Goal: Information Seeking & Learning: Learn about a topic

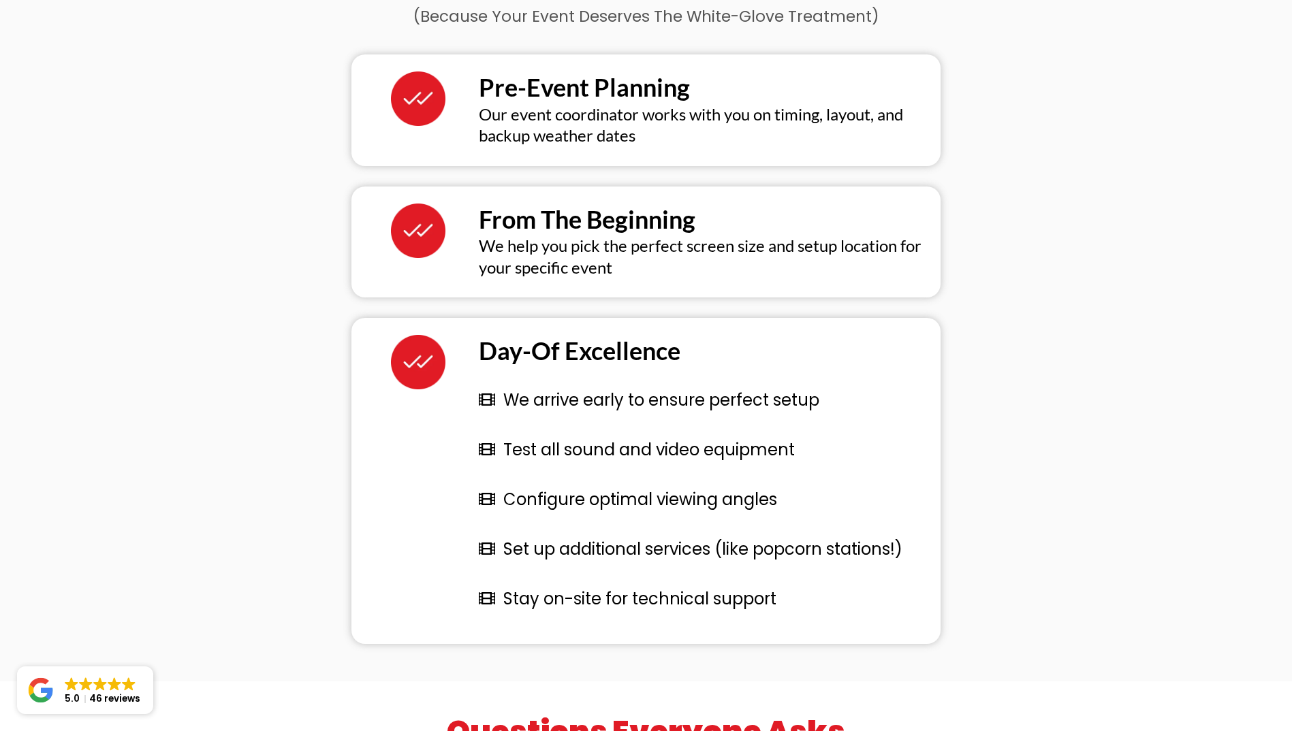
scroll to position [3337, 0]
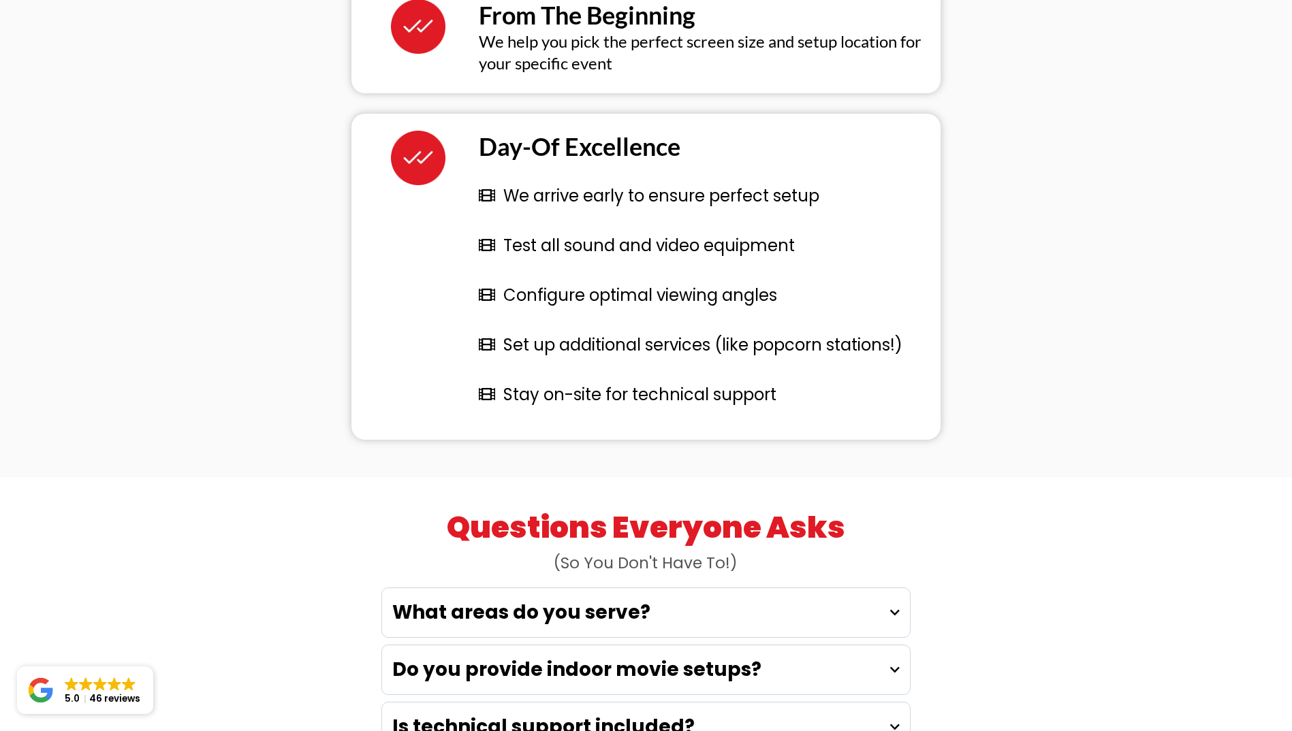
click at [474, 599] on strong "What areas do you serve?" at bounding box center [521, 612] width 258 height 27
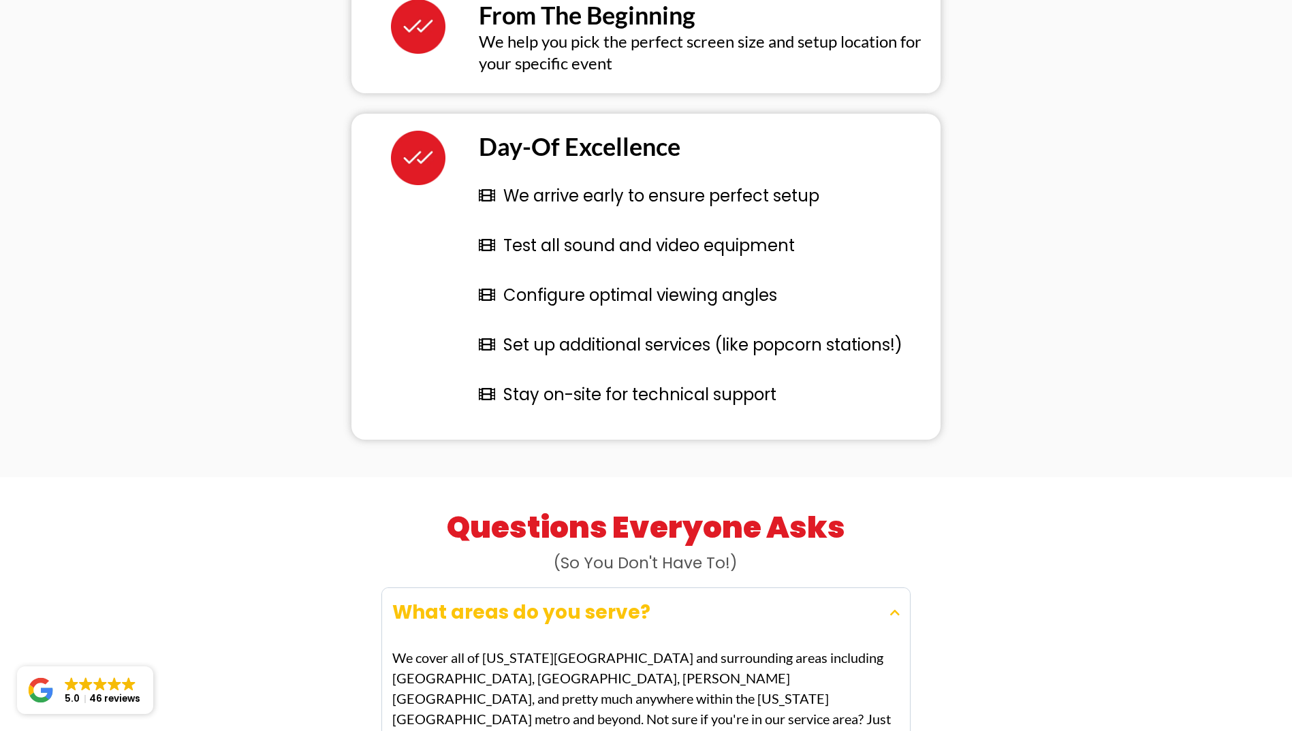
scroll to position [3678, 0]
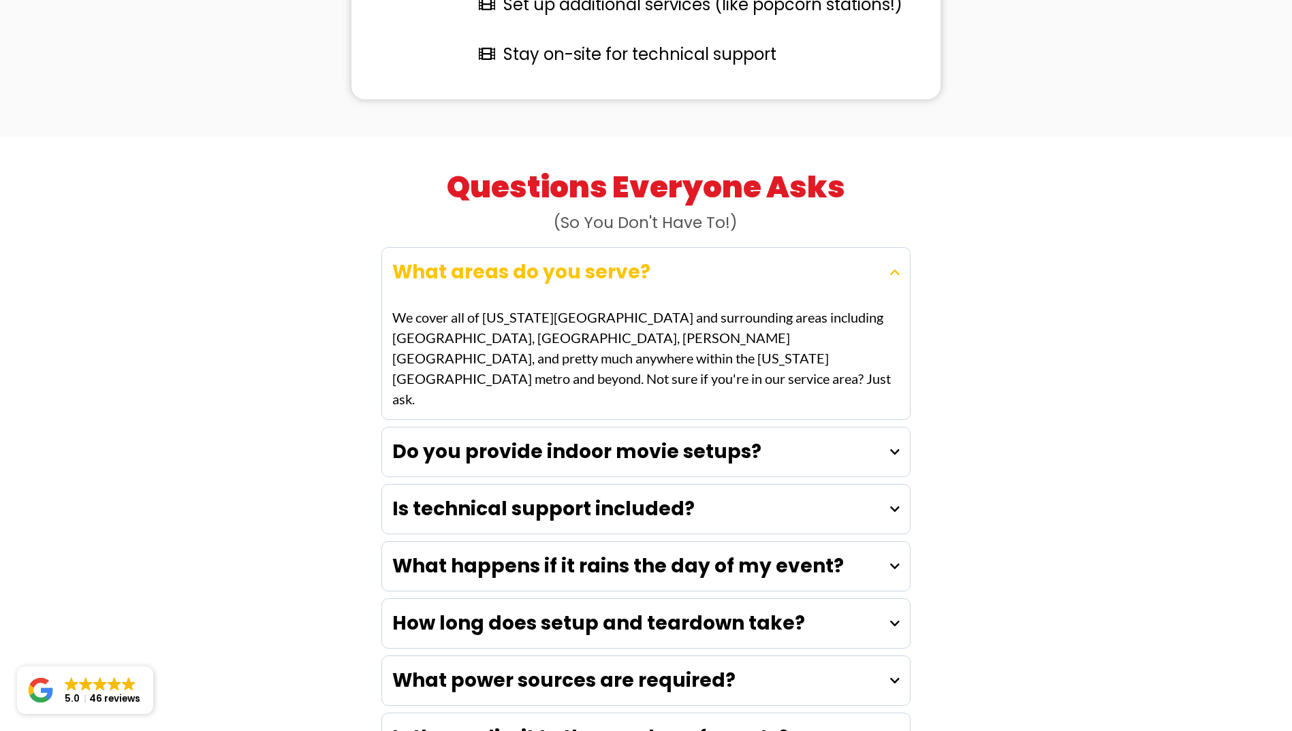
click at [441, 439] on strong "Do you provide indoor movie setups?" at bounding box center [576, 452] width 369 height 27
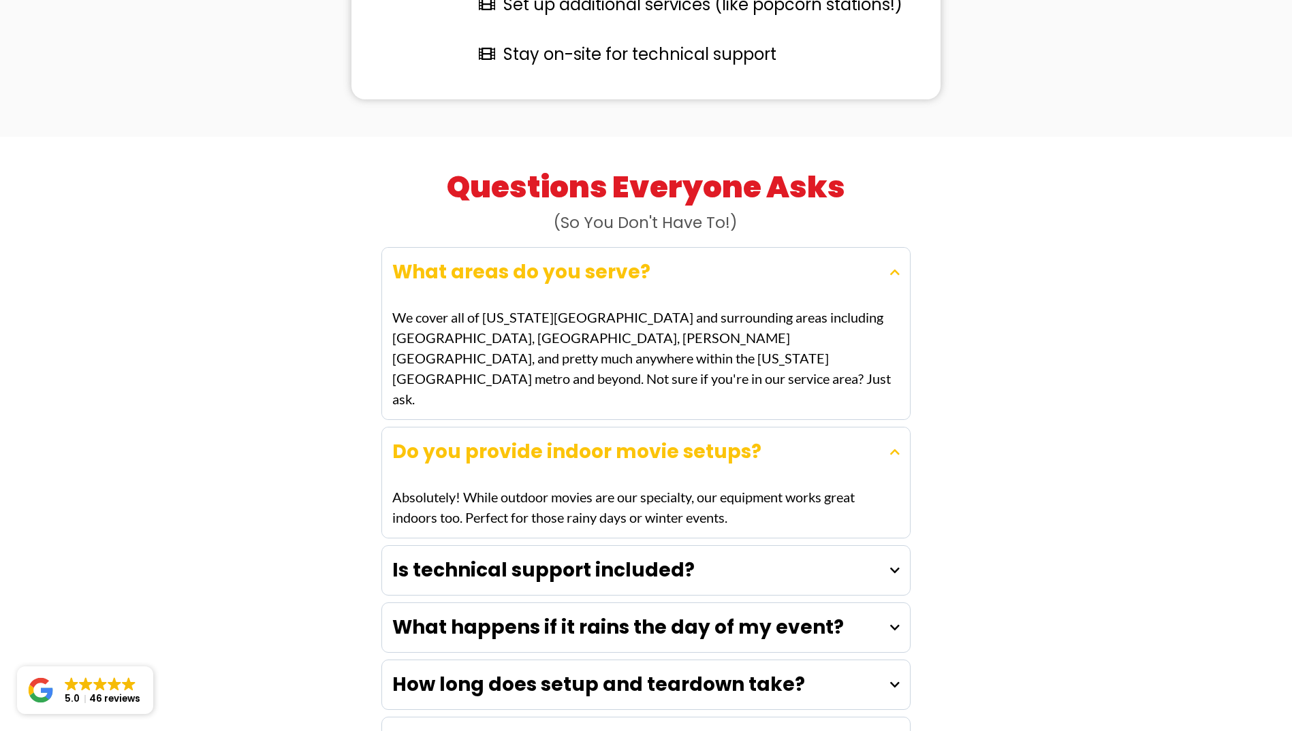
click at [465, 557] on strong "Is technical support included?" at bounding box center [543, 570] width 302 height 27
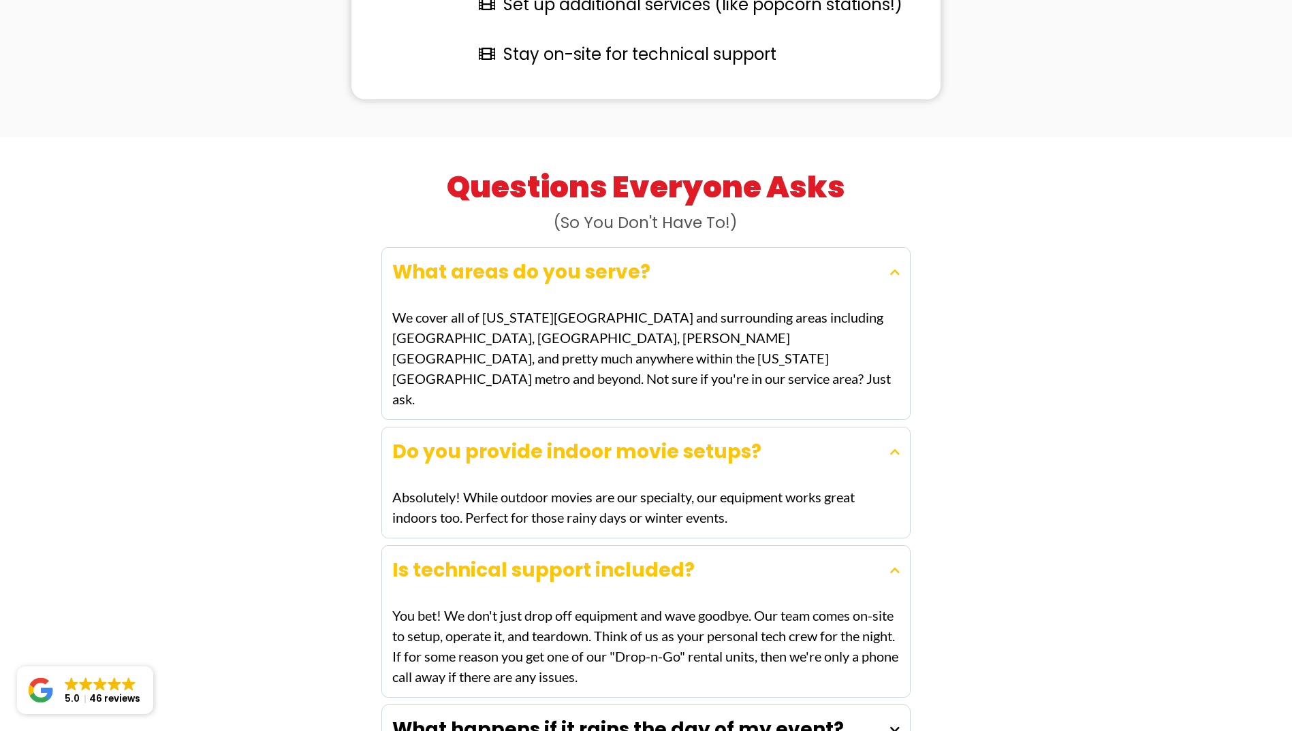
click at [505, 716] on strong "What happens if it rains the day of my event?" at bounding box center [618, 729] width 452 height 27
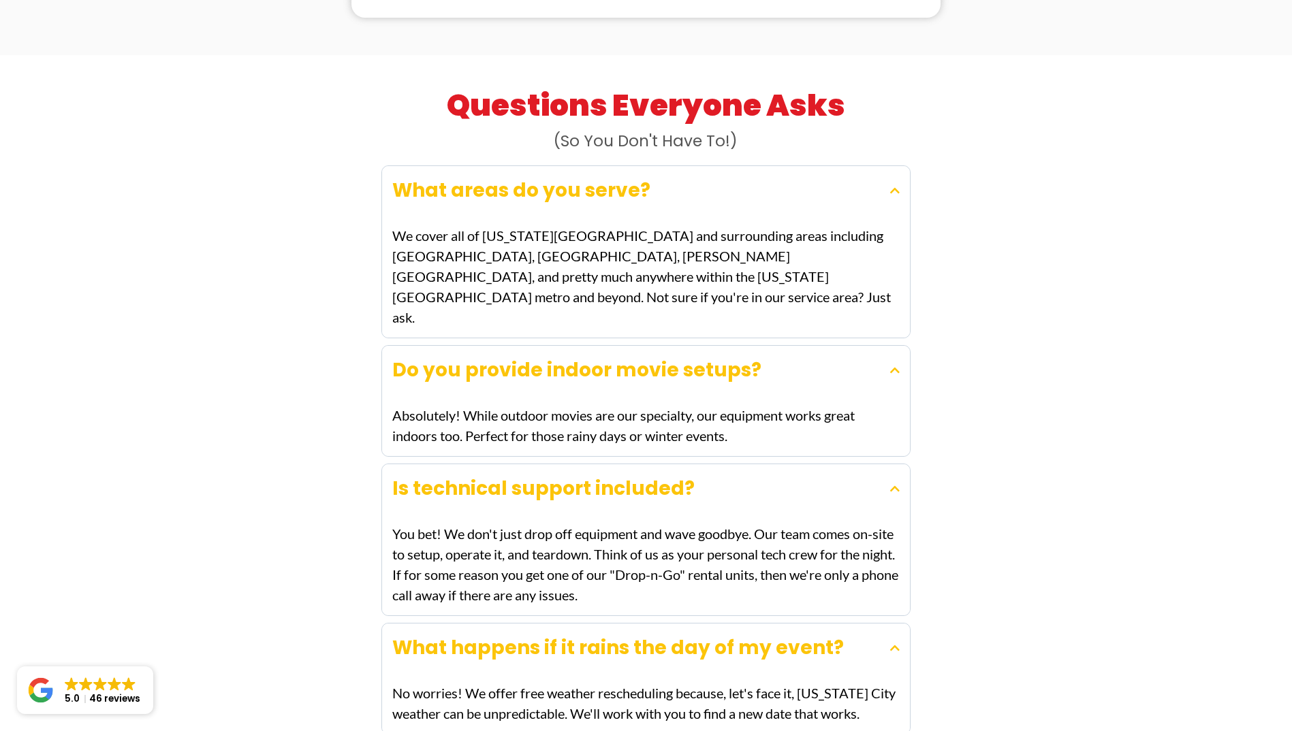
scroll to position [3814, 0]
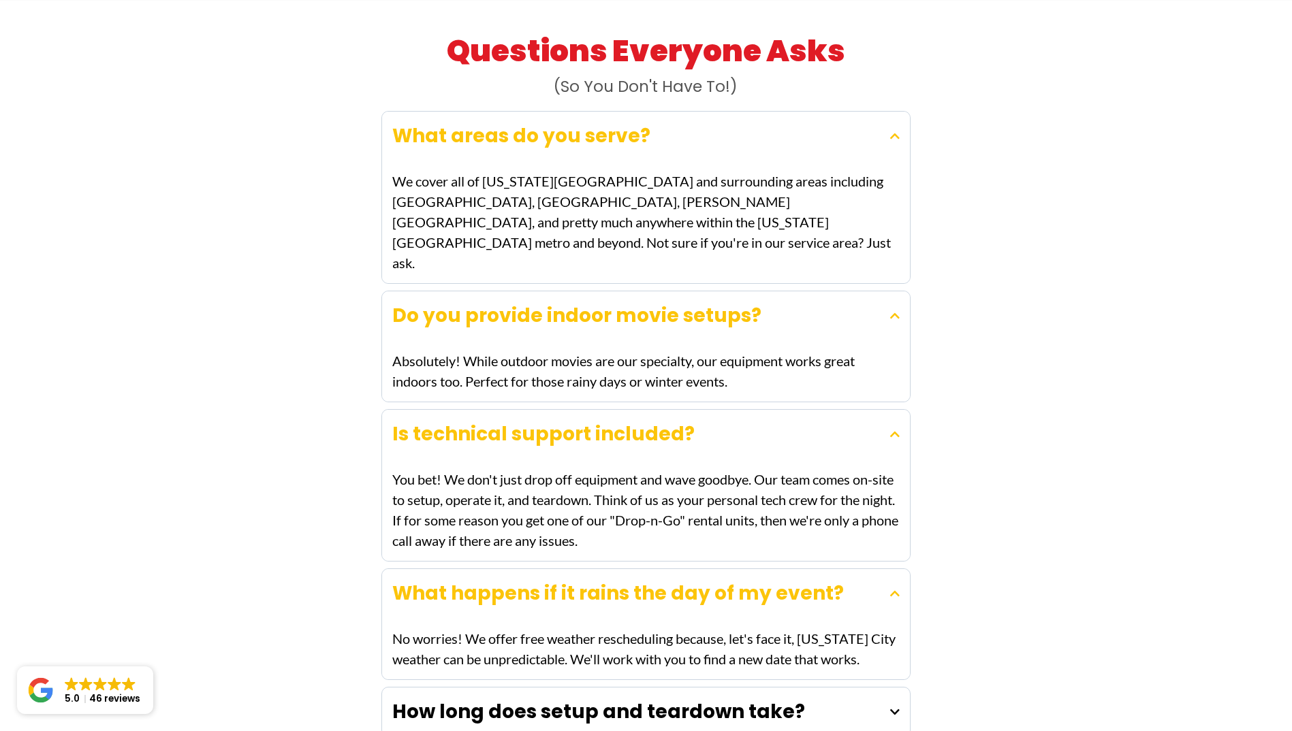
click at [485, 699] on strong "How long does setup and teardown take?" at bounding box center [598, 712] width 413 height 27
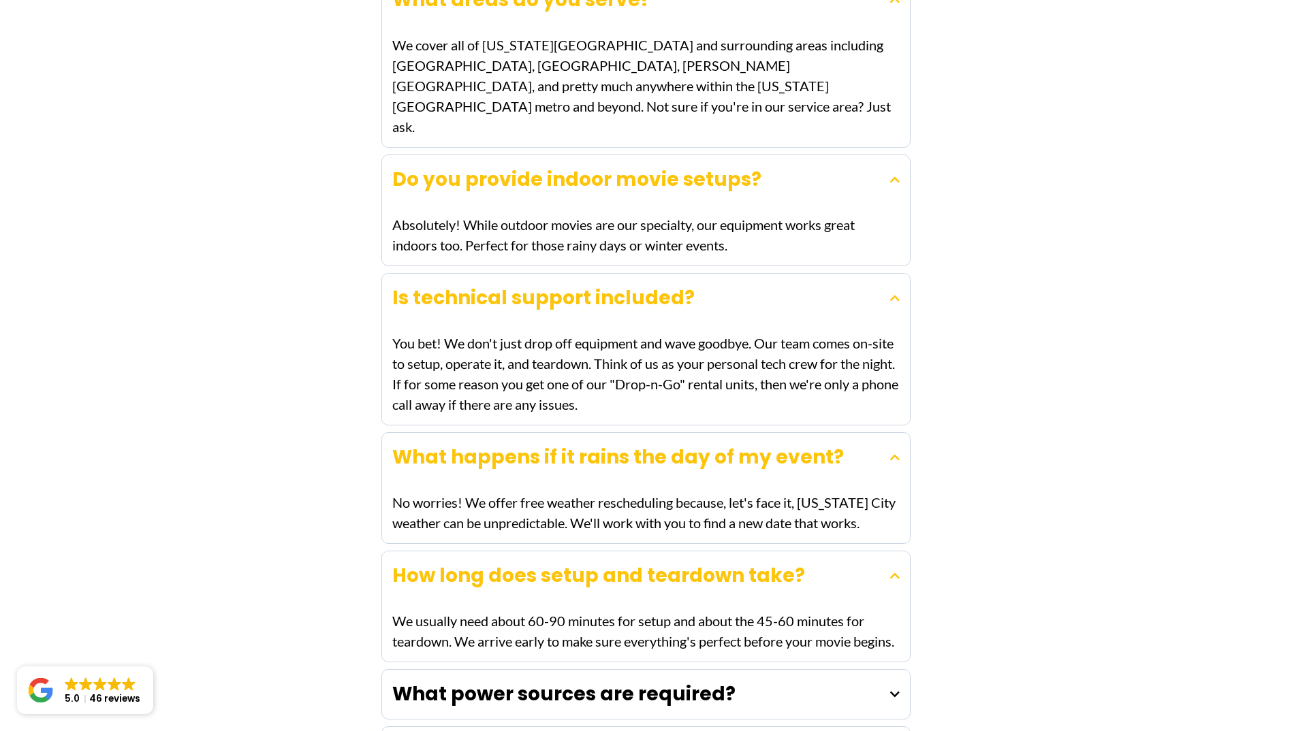
scroll to position [4086, 0]
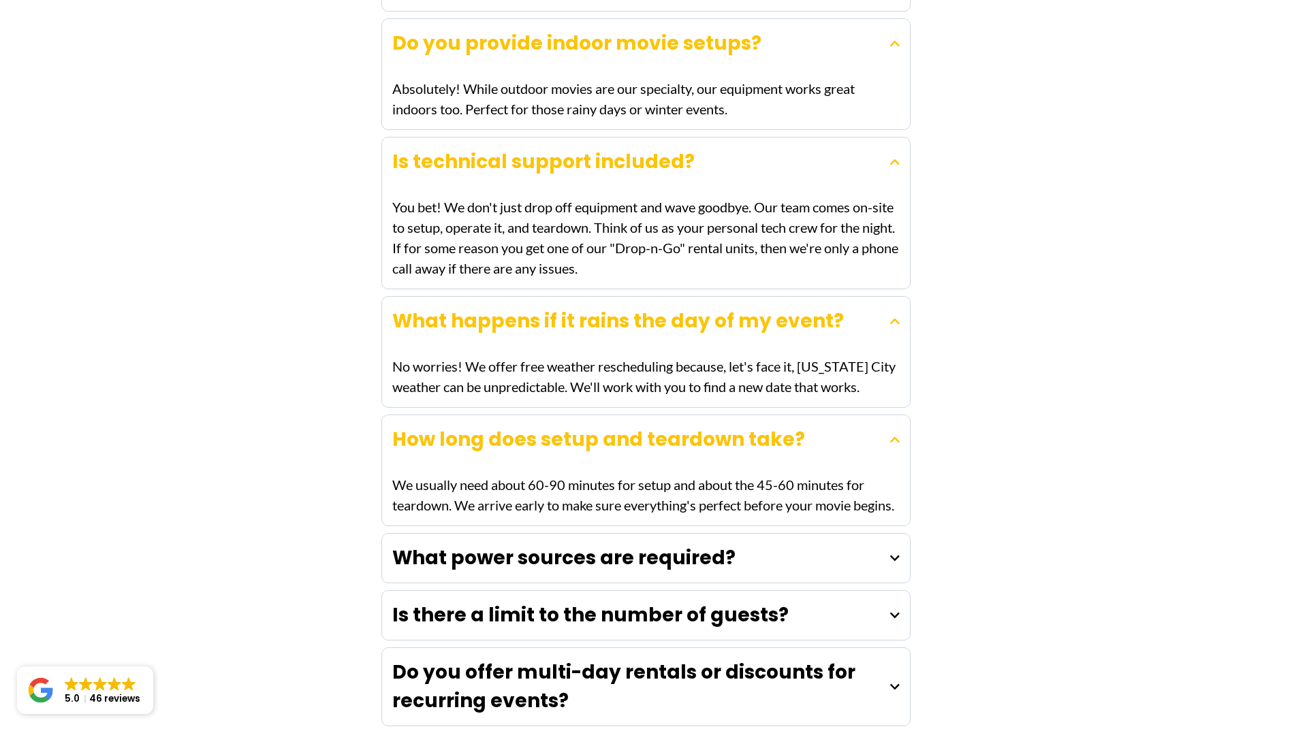
click at [434, 545] on strong "What power sources are required?" at bounding box center [563, 558] width 343 height 27
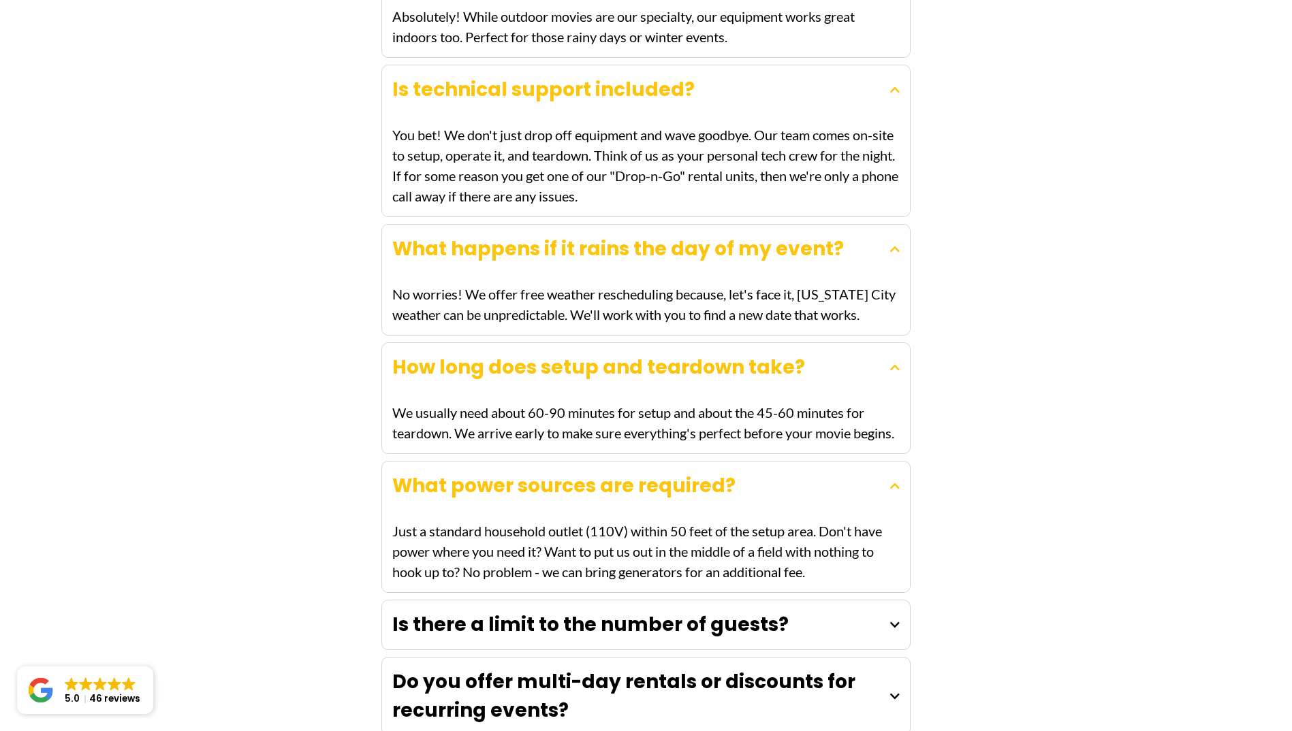
scroll to position [4291, 0]
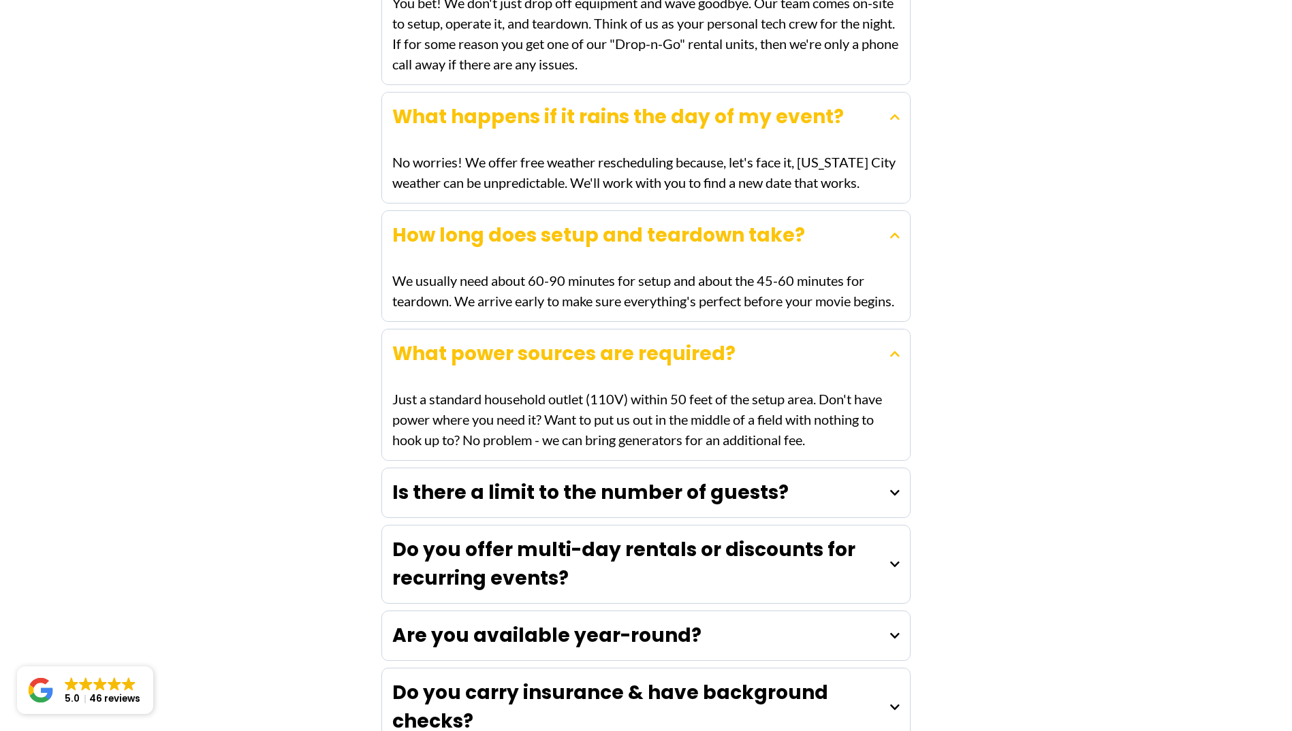
click at [435, 479] on h4 "Is there a limit to the number of guests?" at bounding box center [590, 493] width 396 height 29
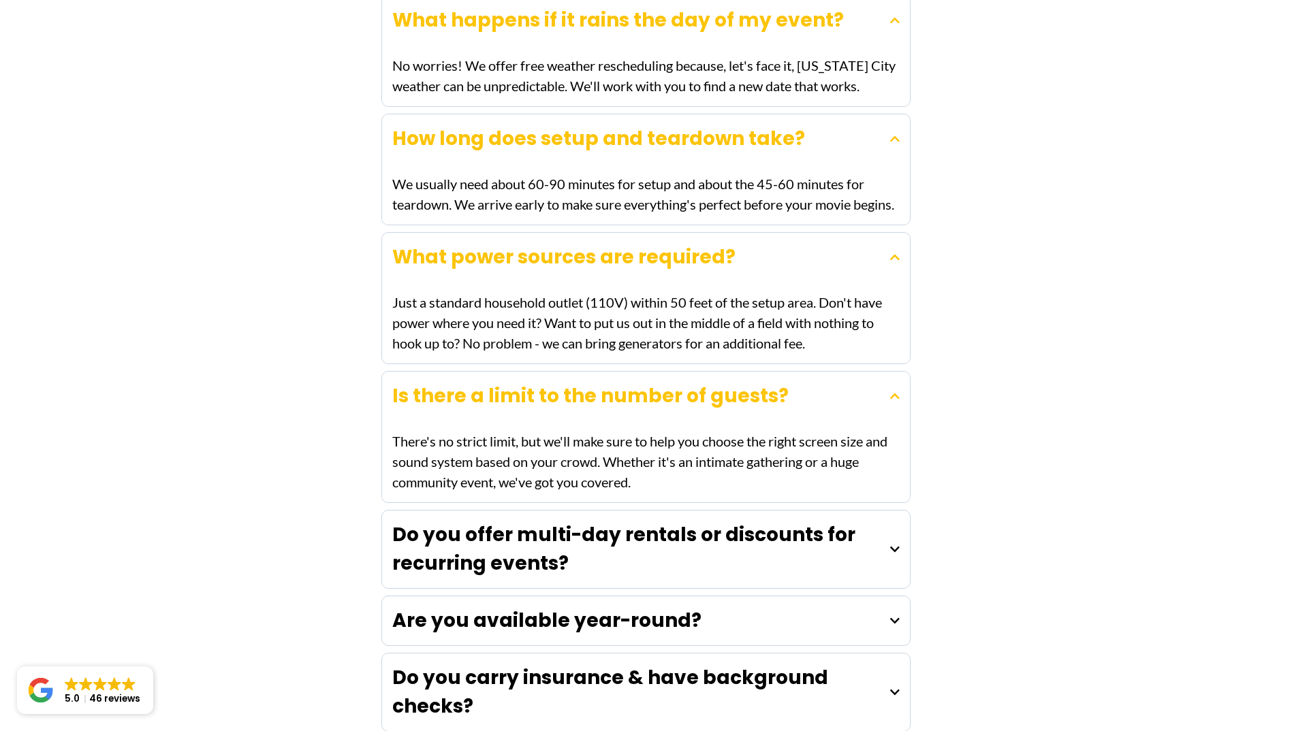
scroll to position [4427, 0]
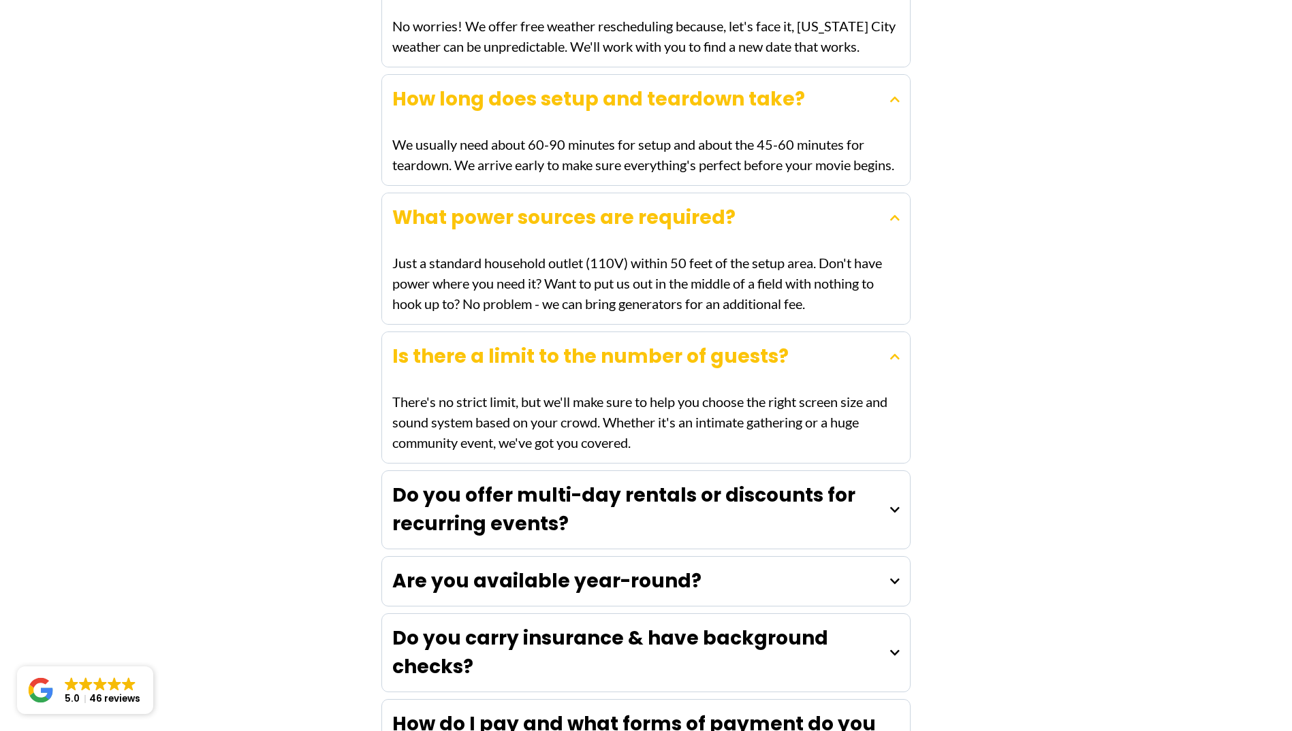
click at [398, 482] on strong "Do you offer multi-day rentals or discounts for recurring events?" at bounding box center [623, 509] width 463 height 55
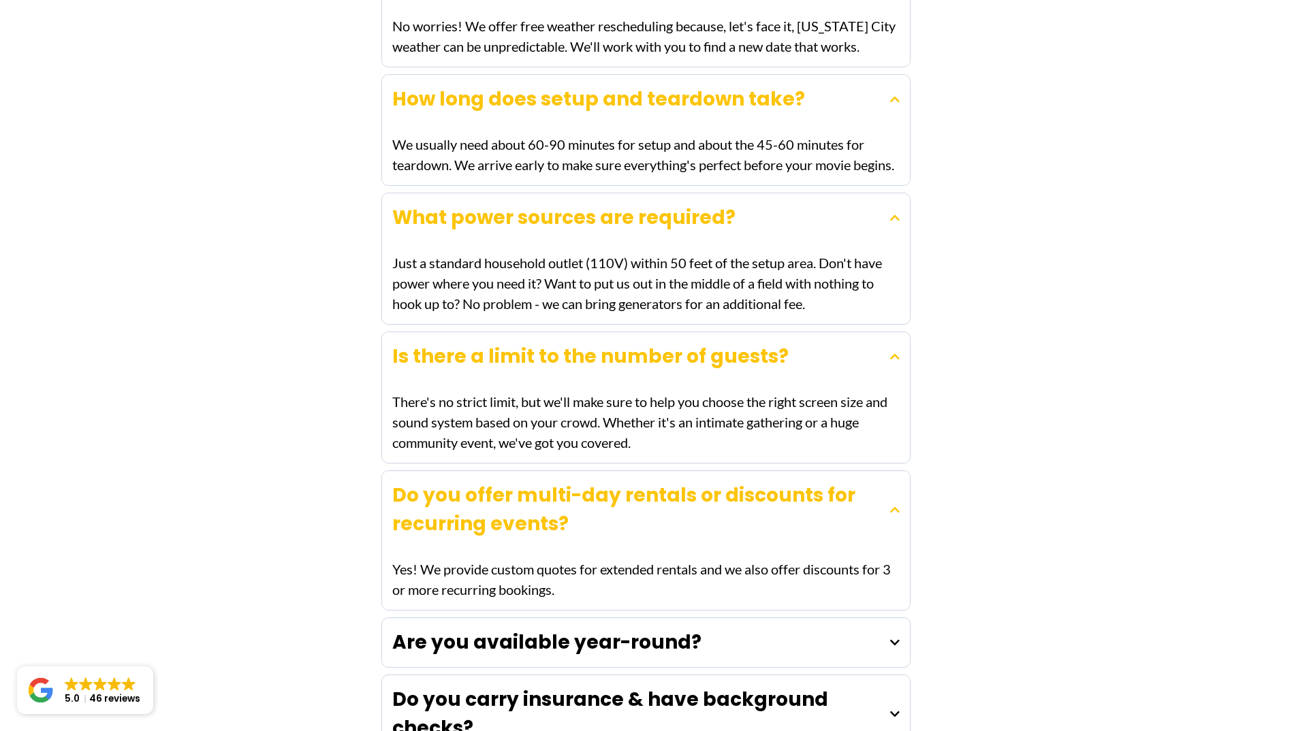
scroll to position [4495, 0]
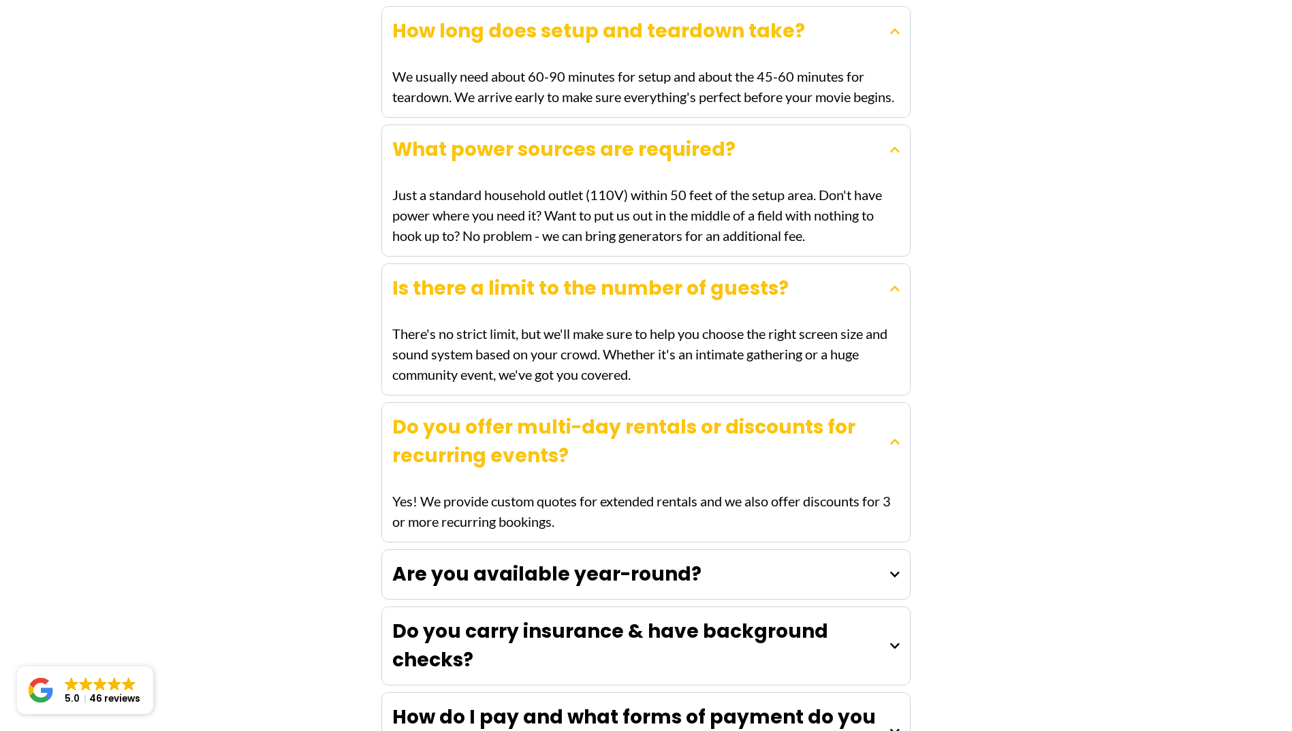
click at [385, 550] on div "Are you available year-round?" at bounding box center [646, 574] width 528 height 49
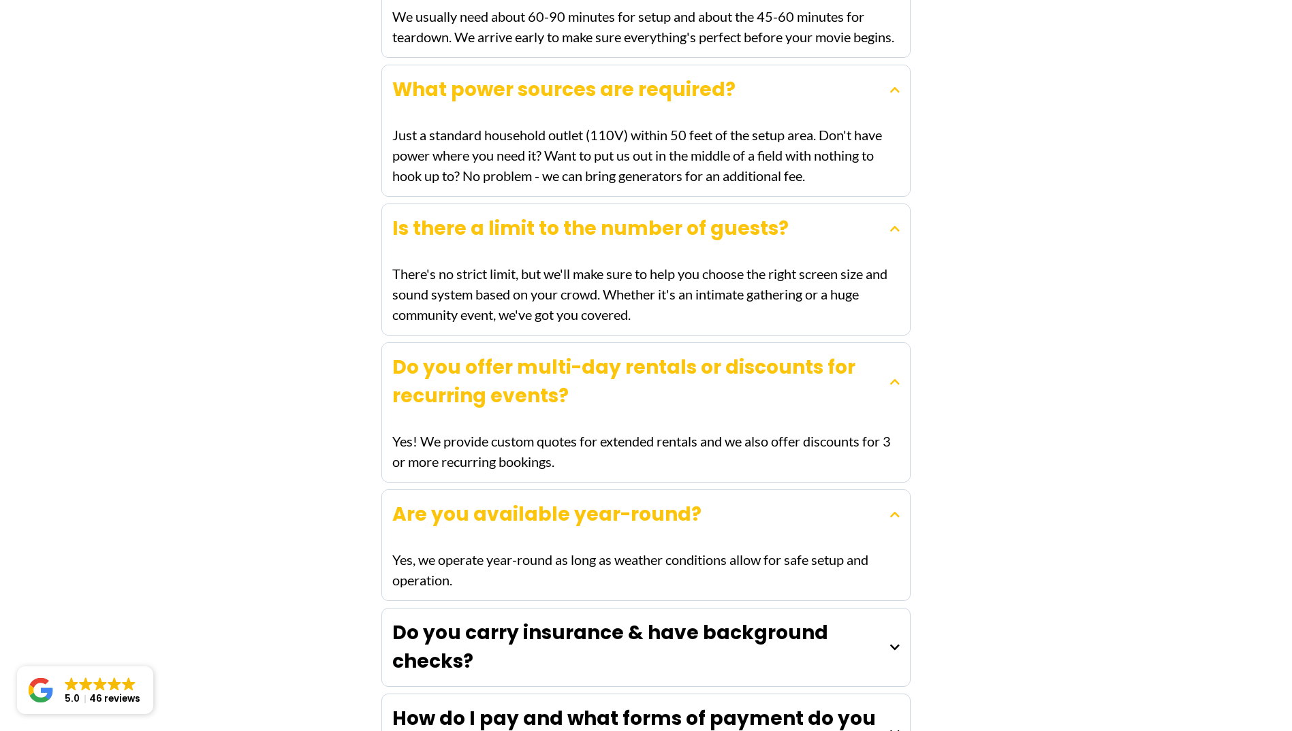
scroll to position [4631, 0]
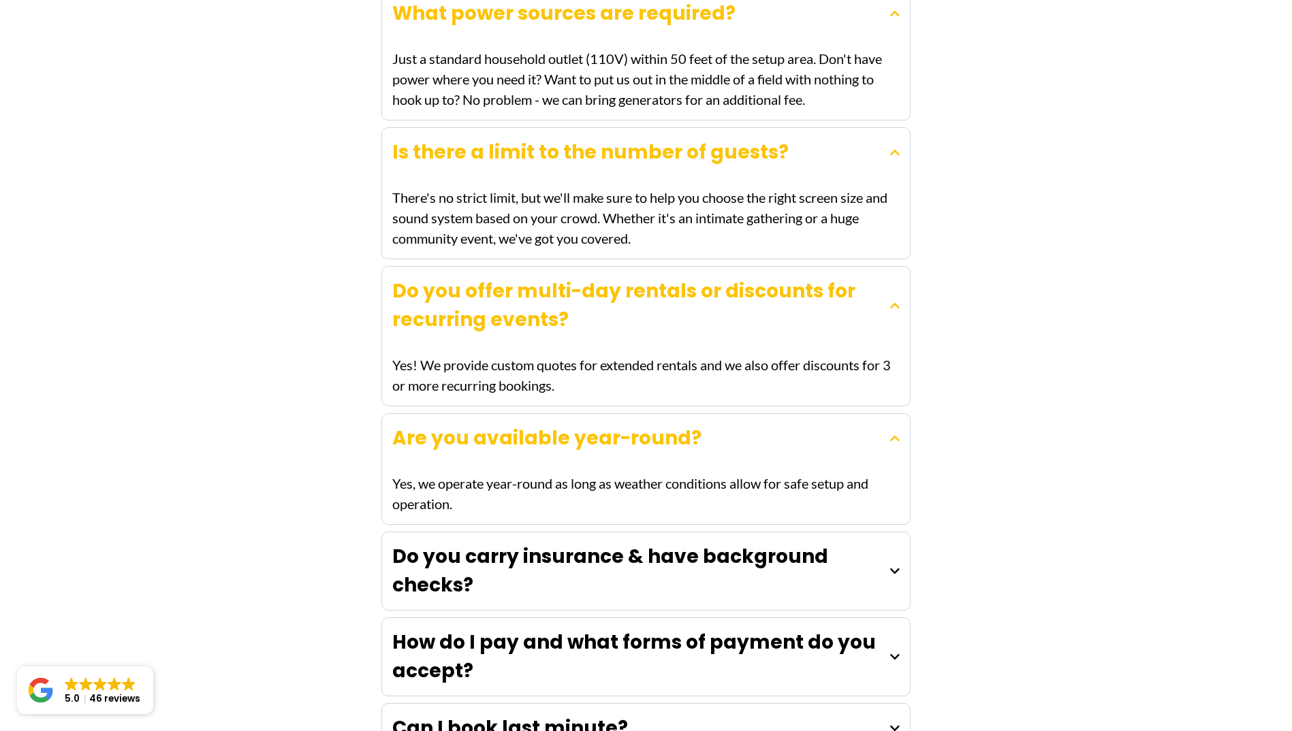
click at [399, 543] on strong "Do you carry insurance & have background checks?" at bounding box center [610, 570] width 436 height 55
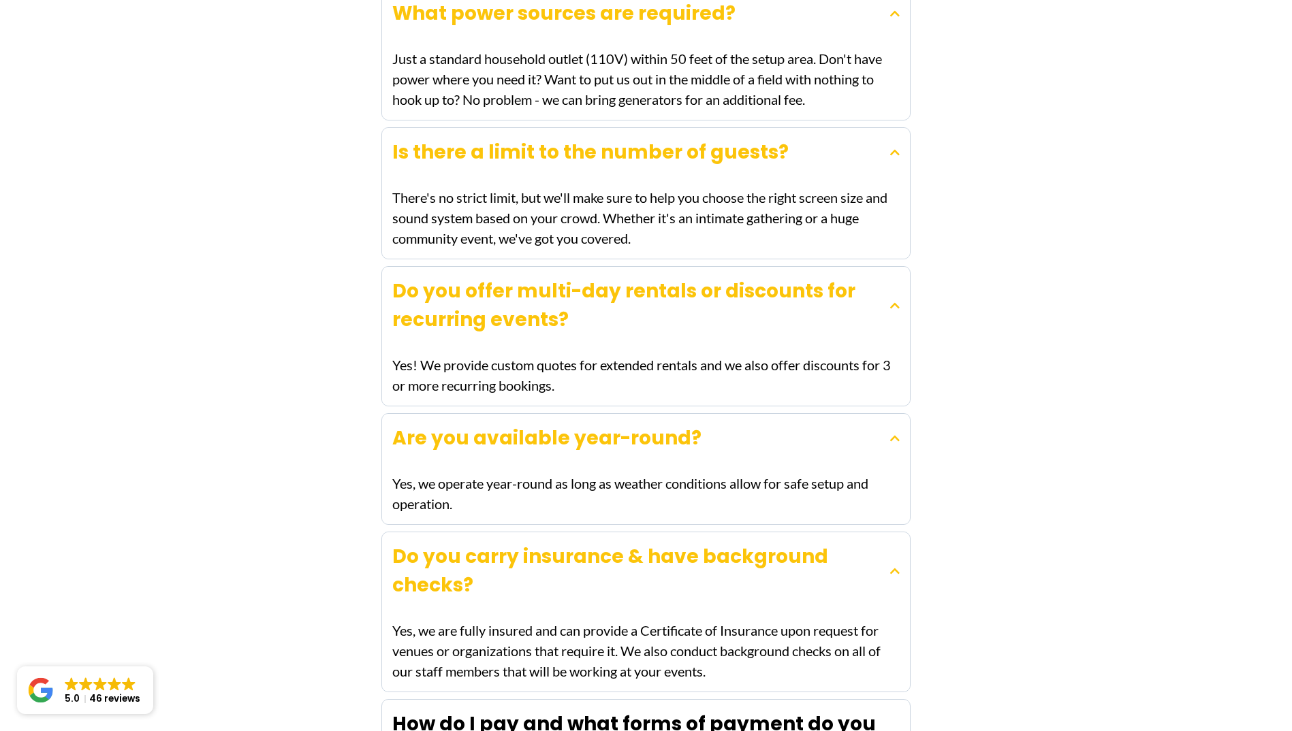
scroll to position [4835, 0]
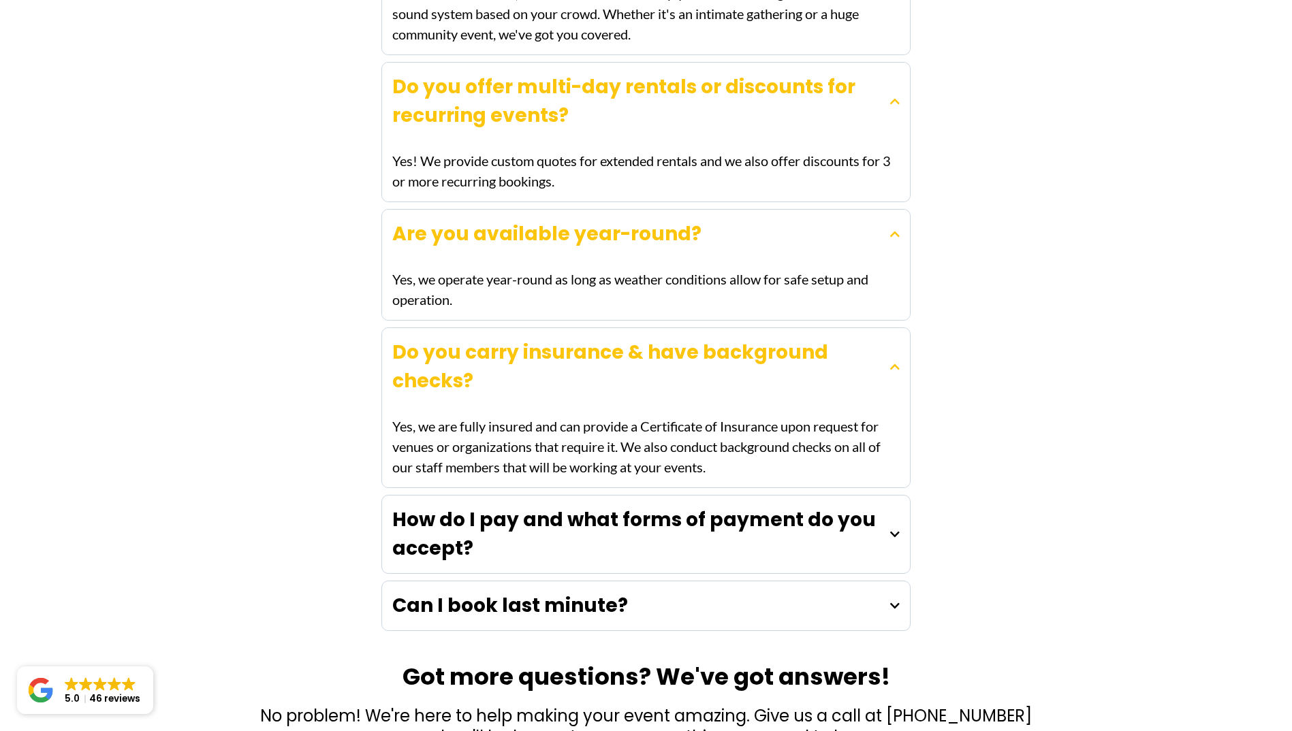
click at [433, 507] on strong "How do I pay and what forms of payment do you accept?" at bounding box center [634, 534] width 484 height 55
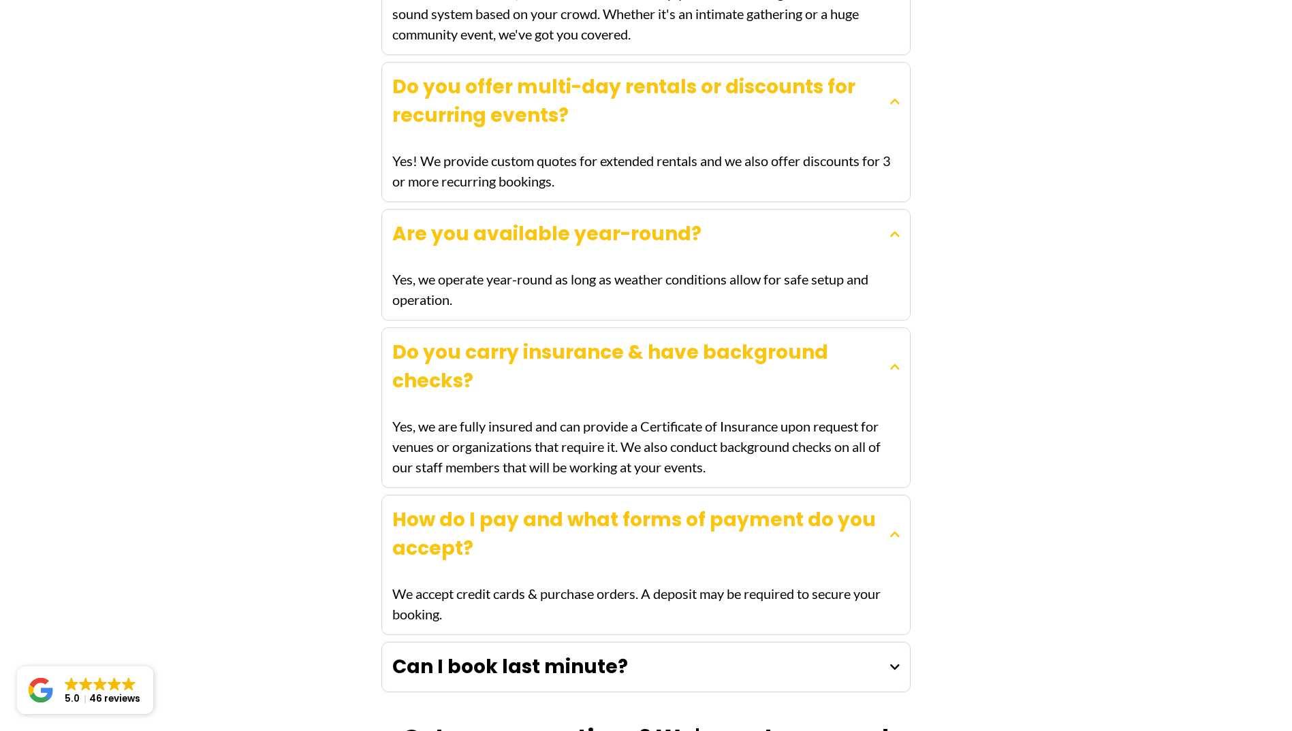
click at [505, 654] on strong "Can I book last minute?" at bounding box center [510, 667] width 236 height 27
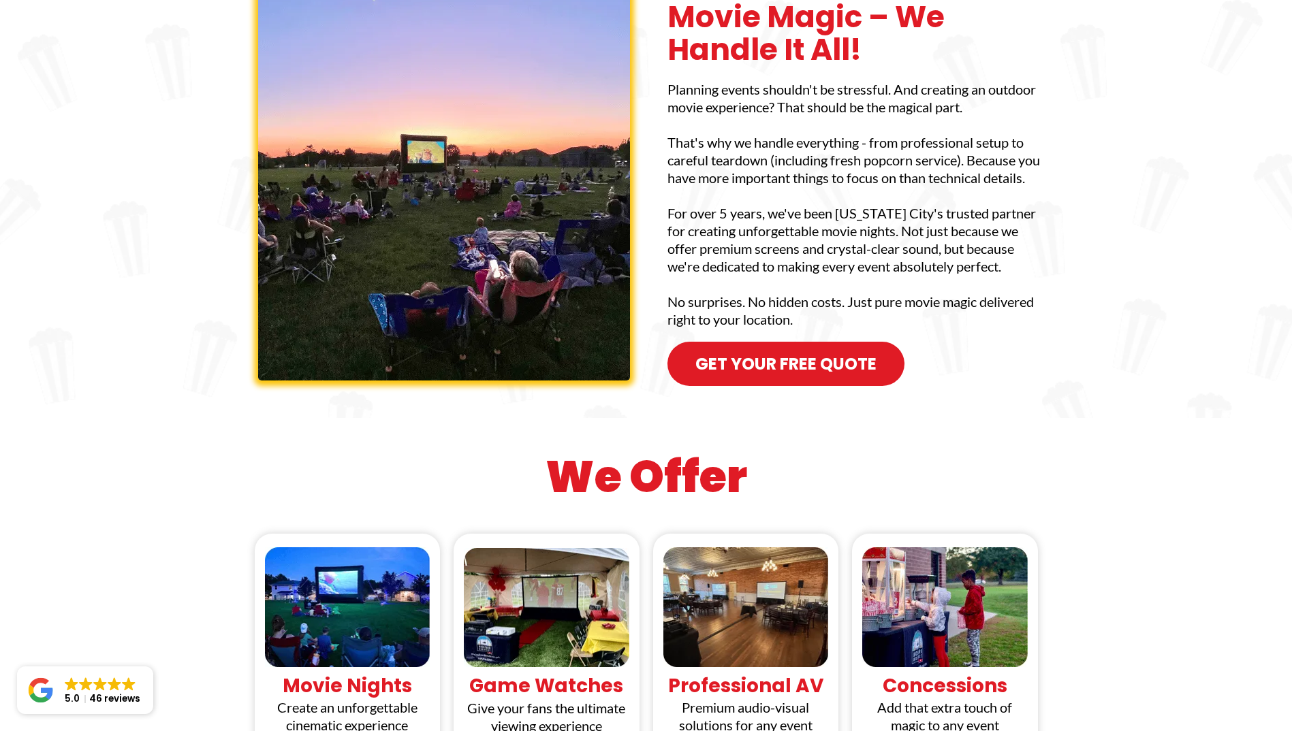
scroll to position [0, 0]
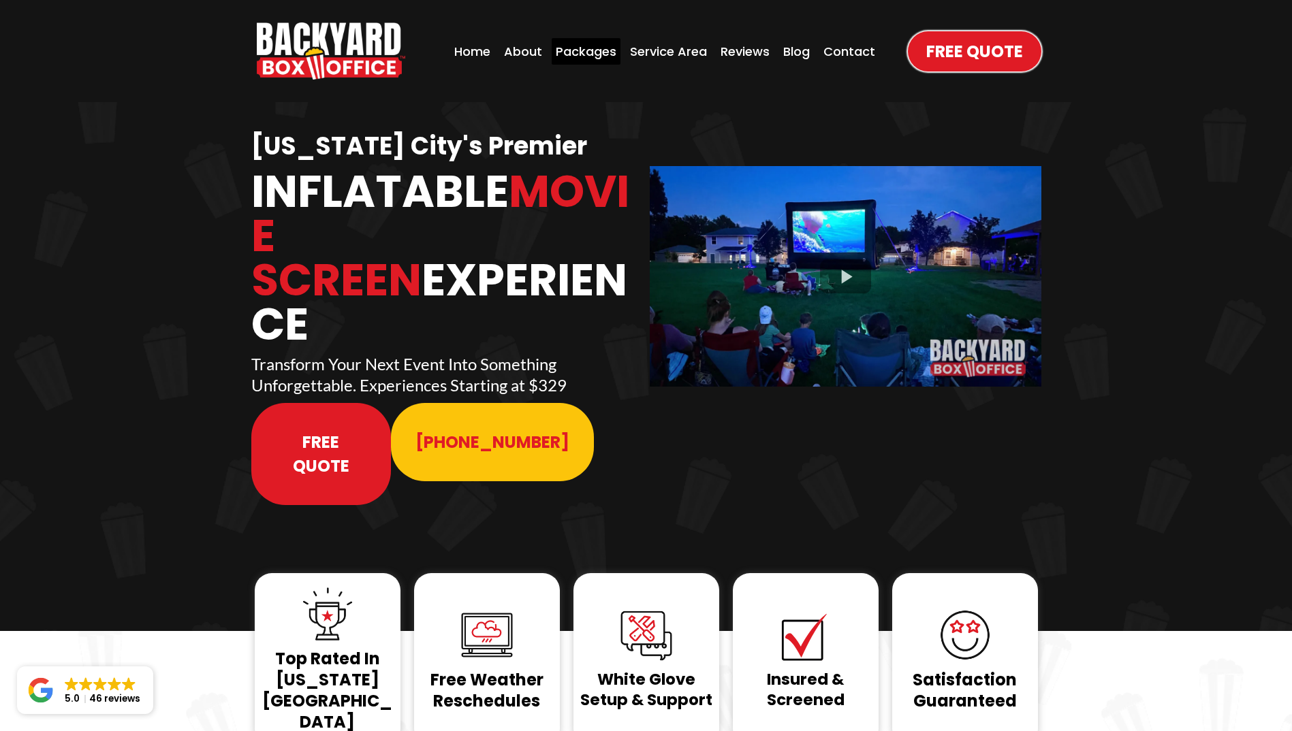
click at [571, 51] on div "Packages" at bounding box center [586, 51] width 69 height 27
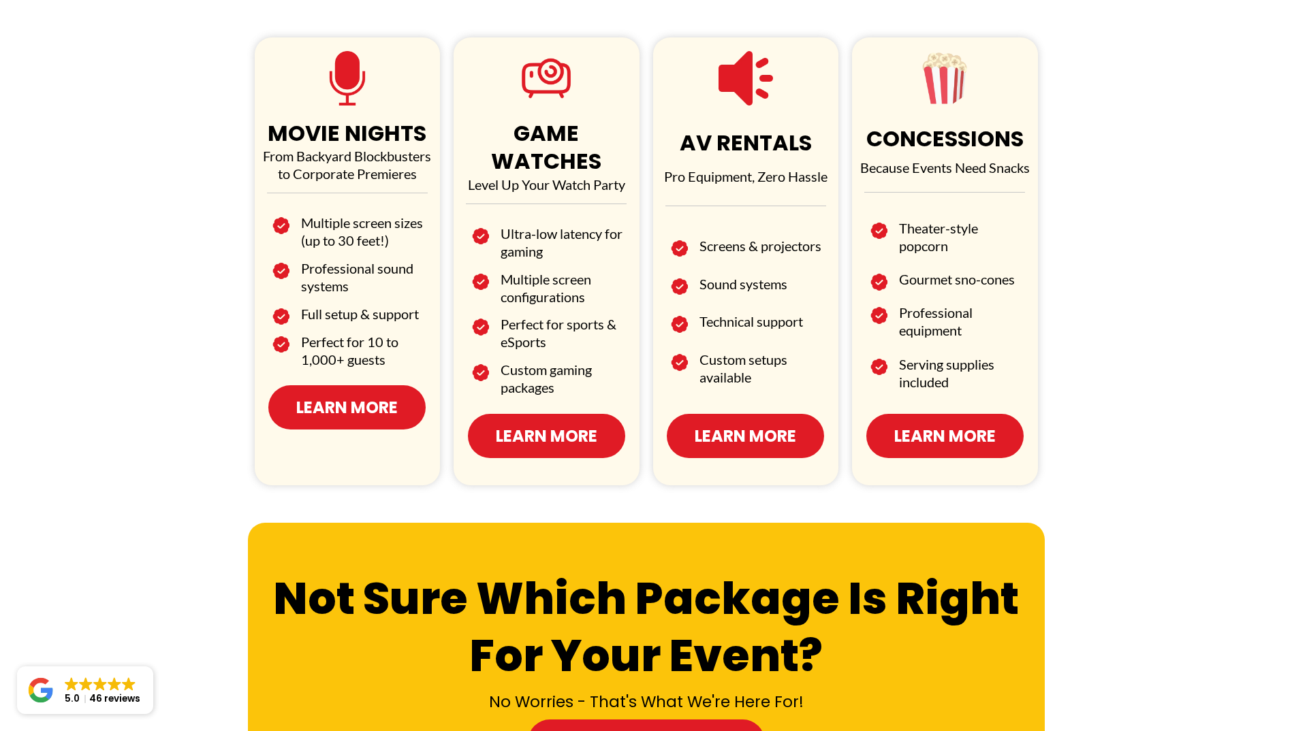
scroll to position [817, 0]
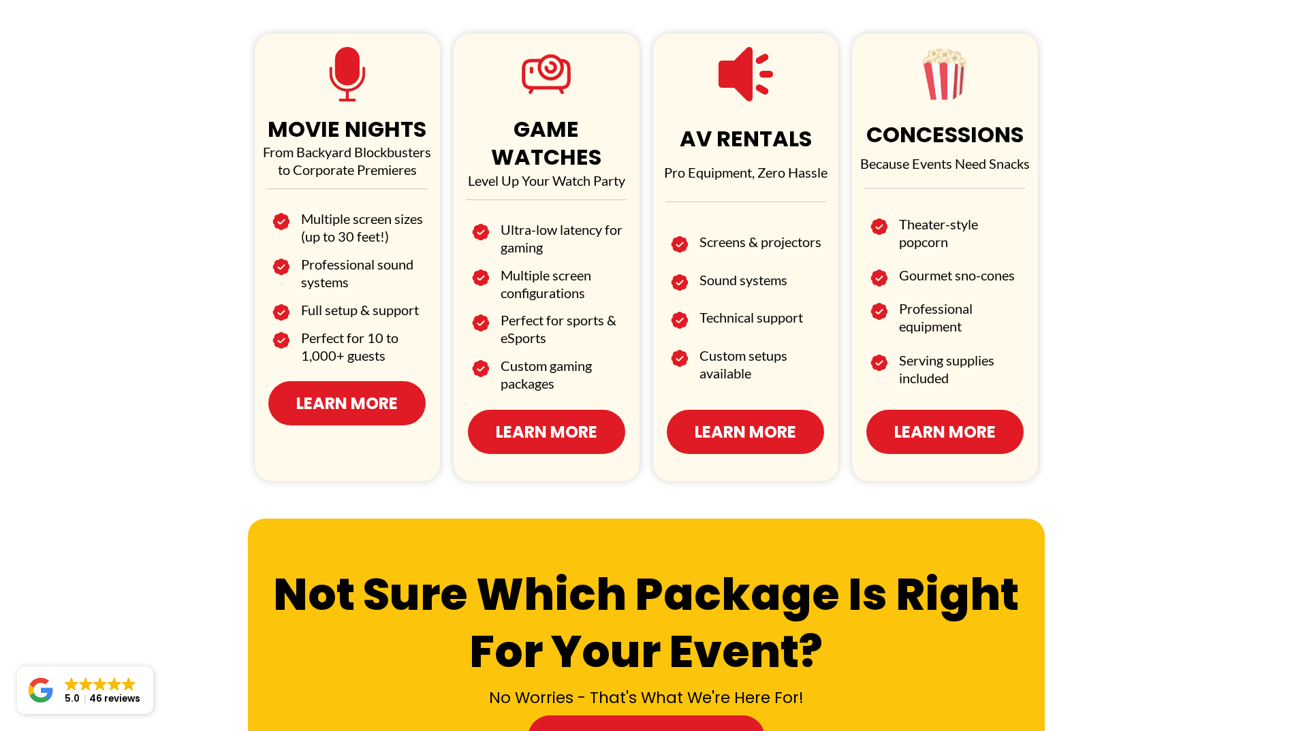
click at [900, 420] on span "Learn More" at bounding box center [944, 432] width 101 height 24
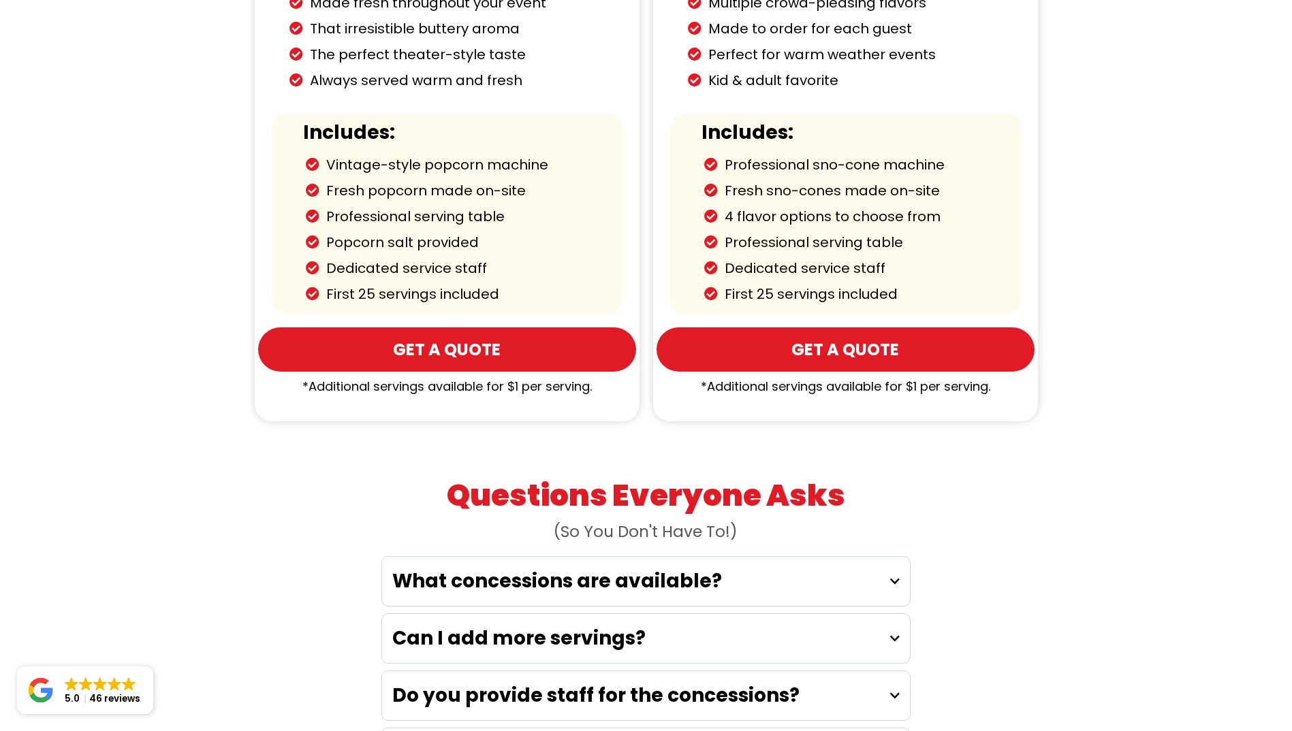
scroll to position [2316, 0]
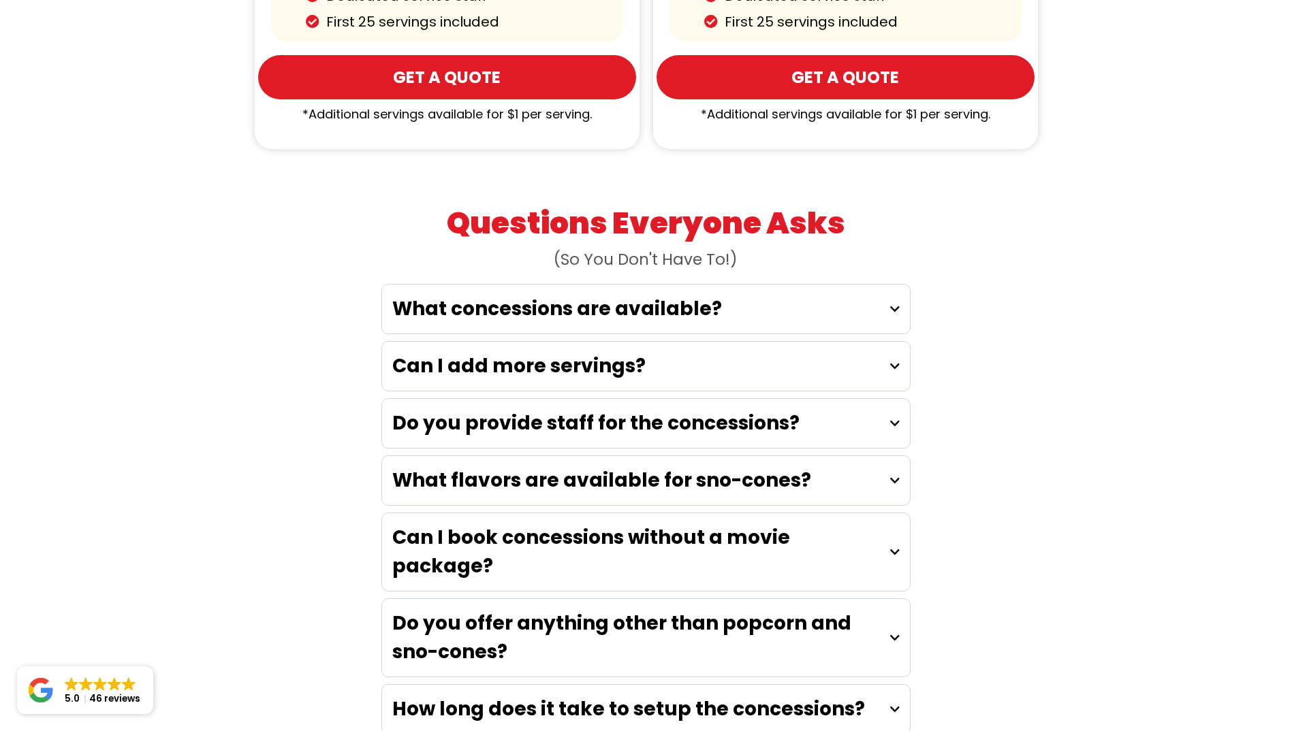
click at [482, 298] on div "What concessions are available?" at bounding box center [646, 309] width 528 height 49
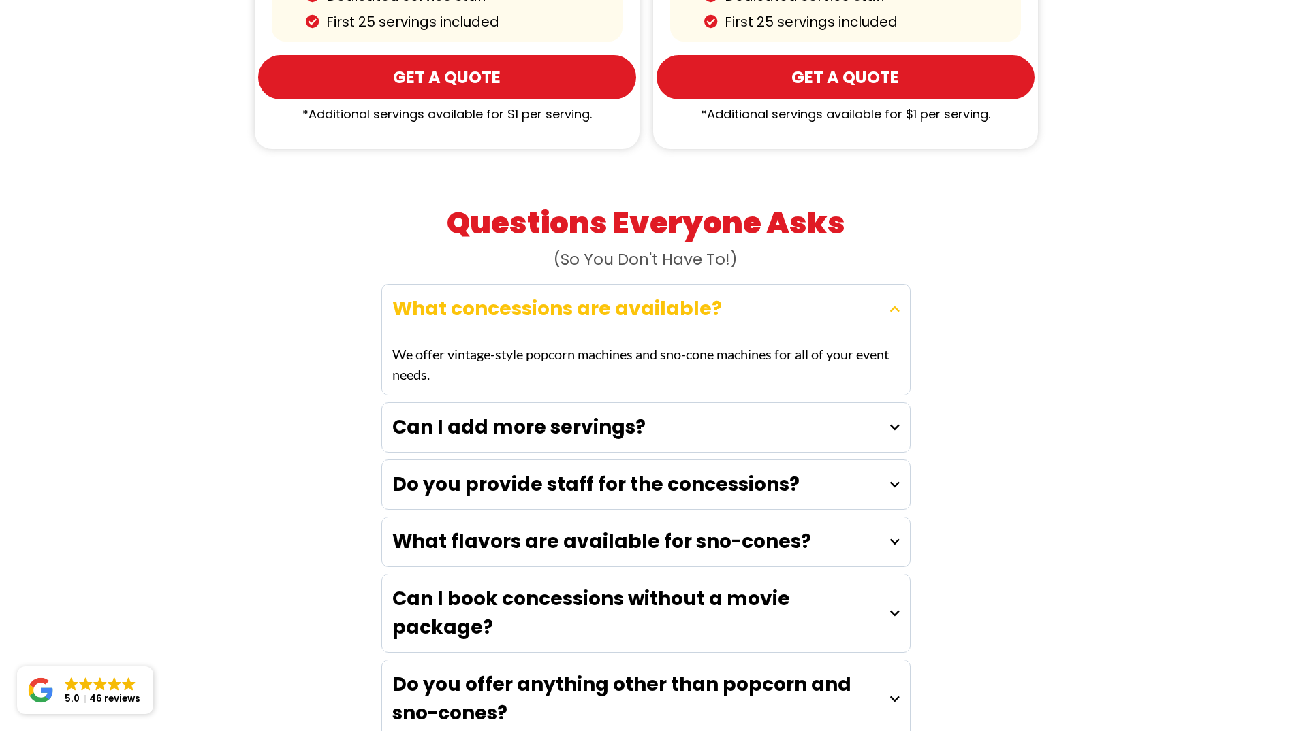
click at [479, 414] on strong "Can I add more servings?" at bounding box center [518, 427] width 253 height 27
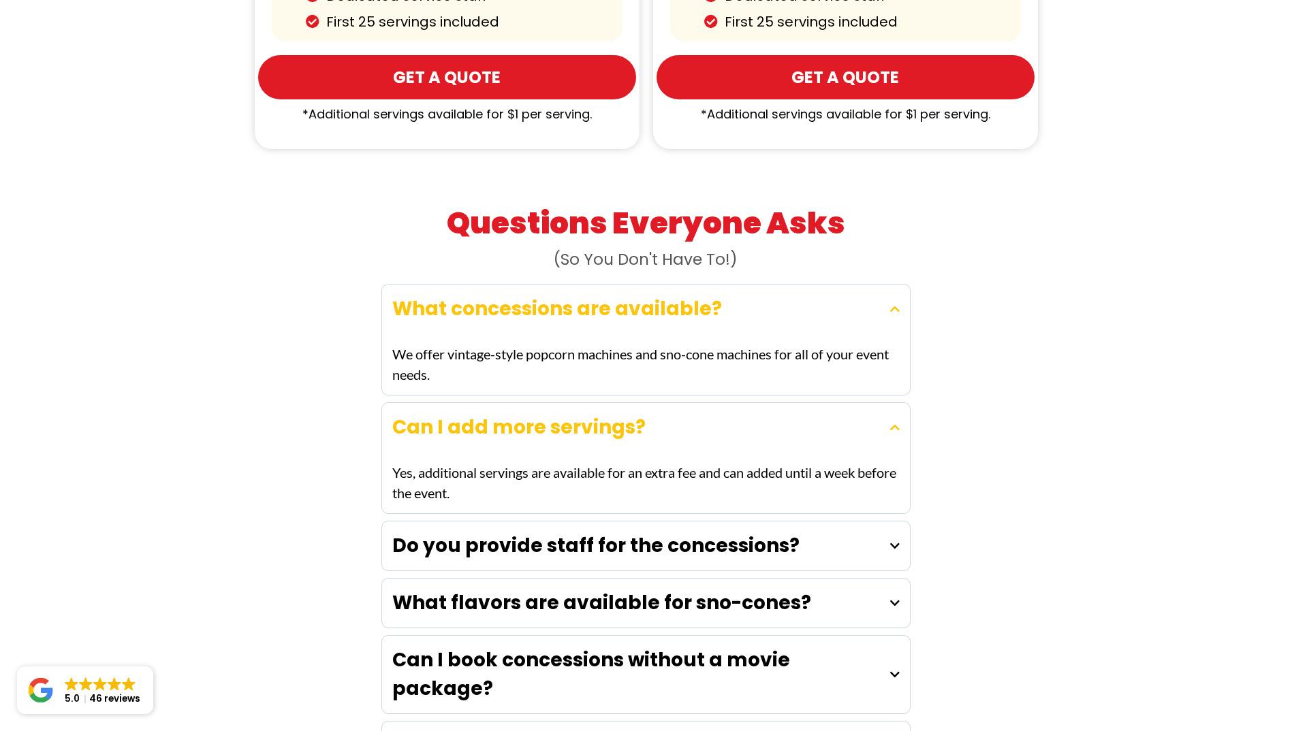
click at [422, 533] on strong "Do you provide staff for the concessions?" at bounding box center [595, 546] width 407 height 27
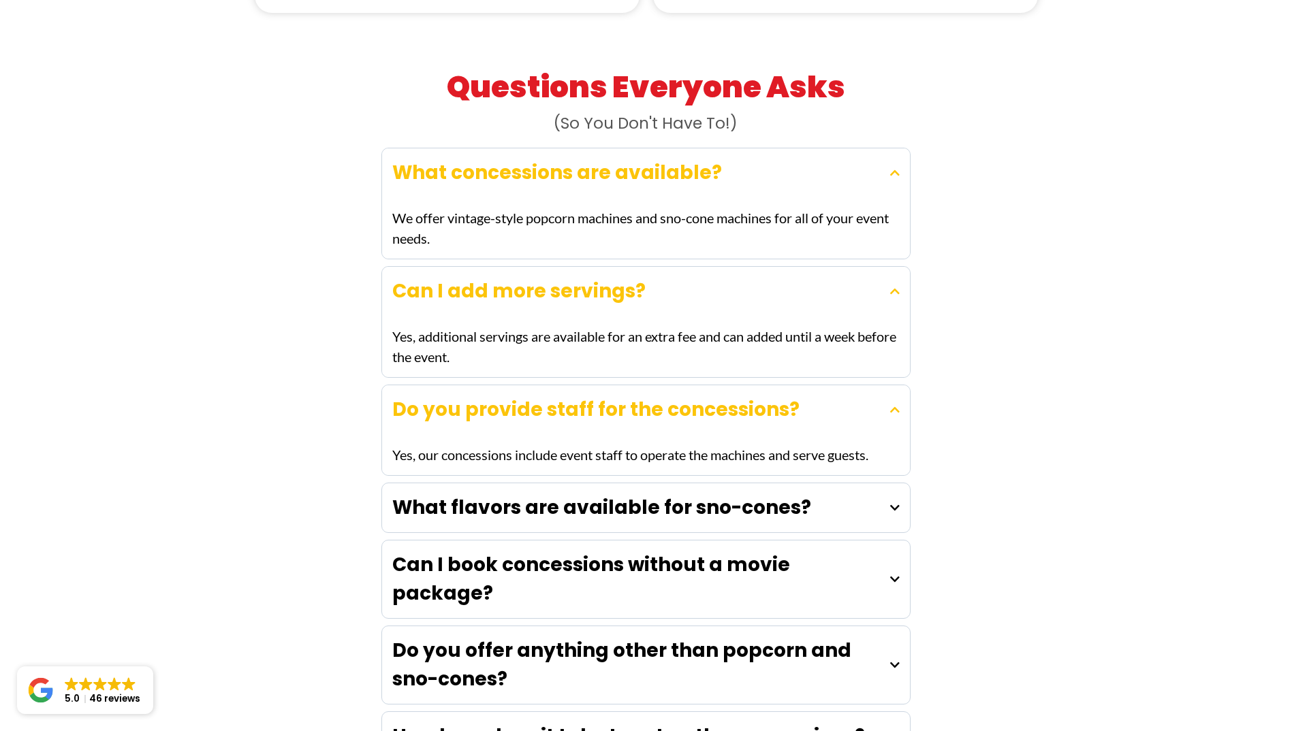
scroll to position [2656, 0]
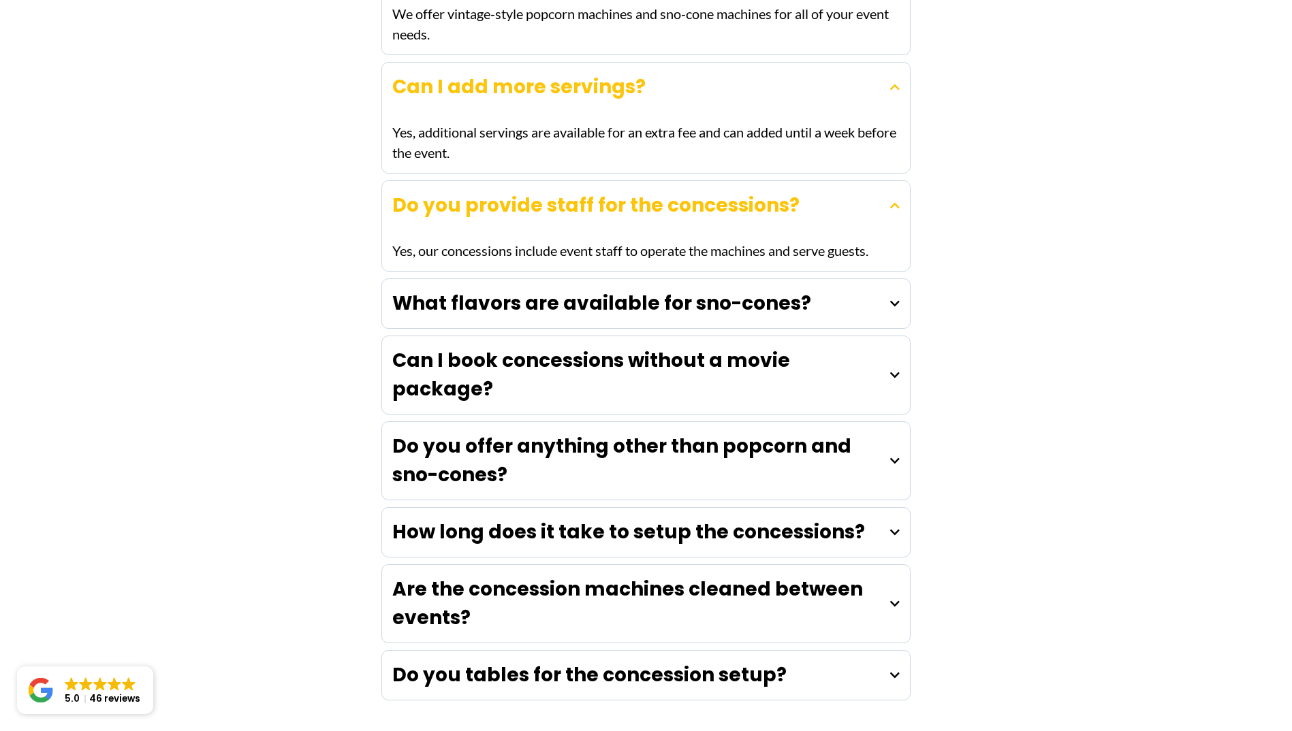
click at [475, 286] on div "What flavors are available for sno-cones?" at bounding box center [646, 303] width 528 height 49
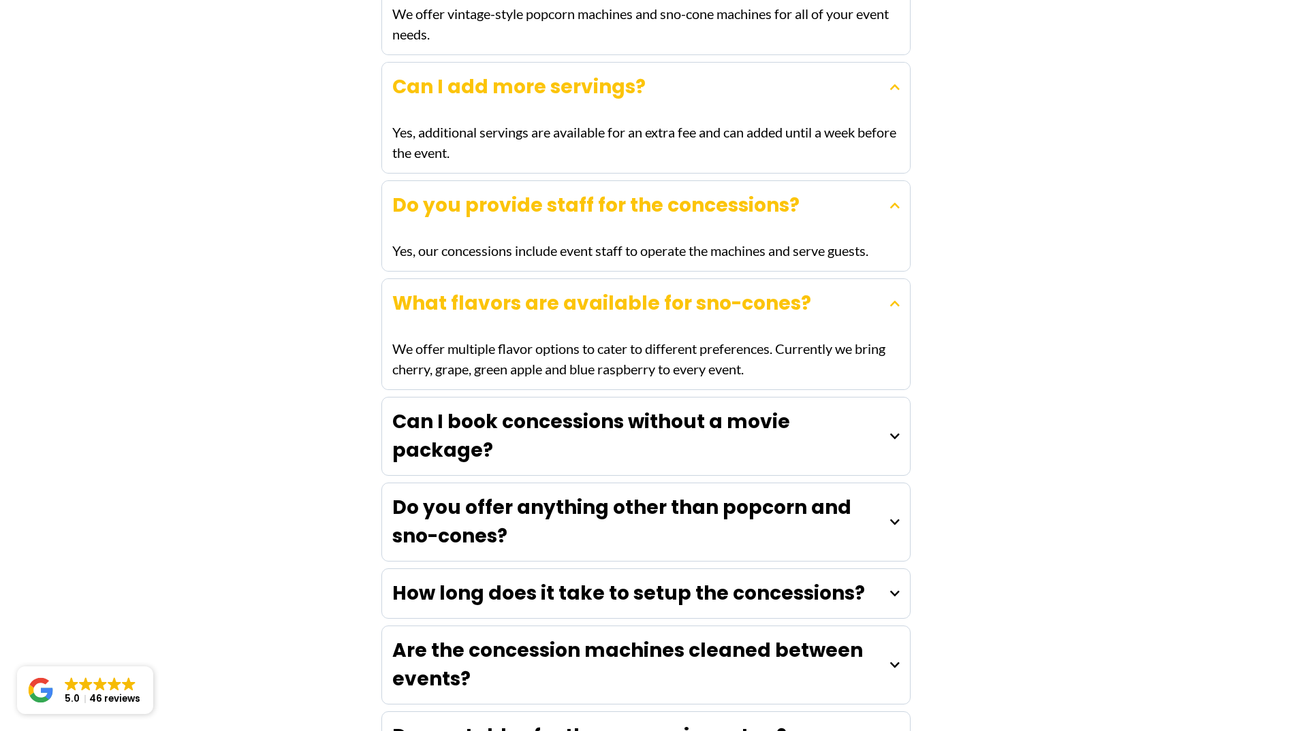
click at [475, 409] on strong "Can I book concessions without a movie package?" at bounding box center [591, 436] width 398 height 55
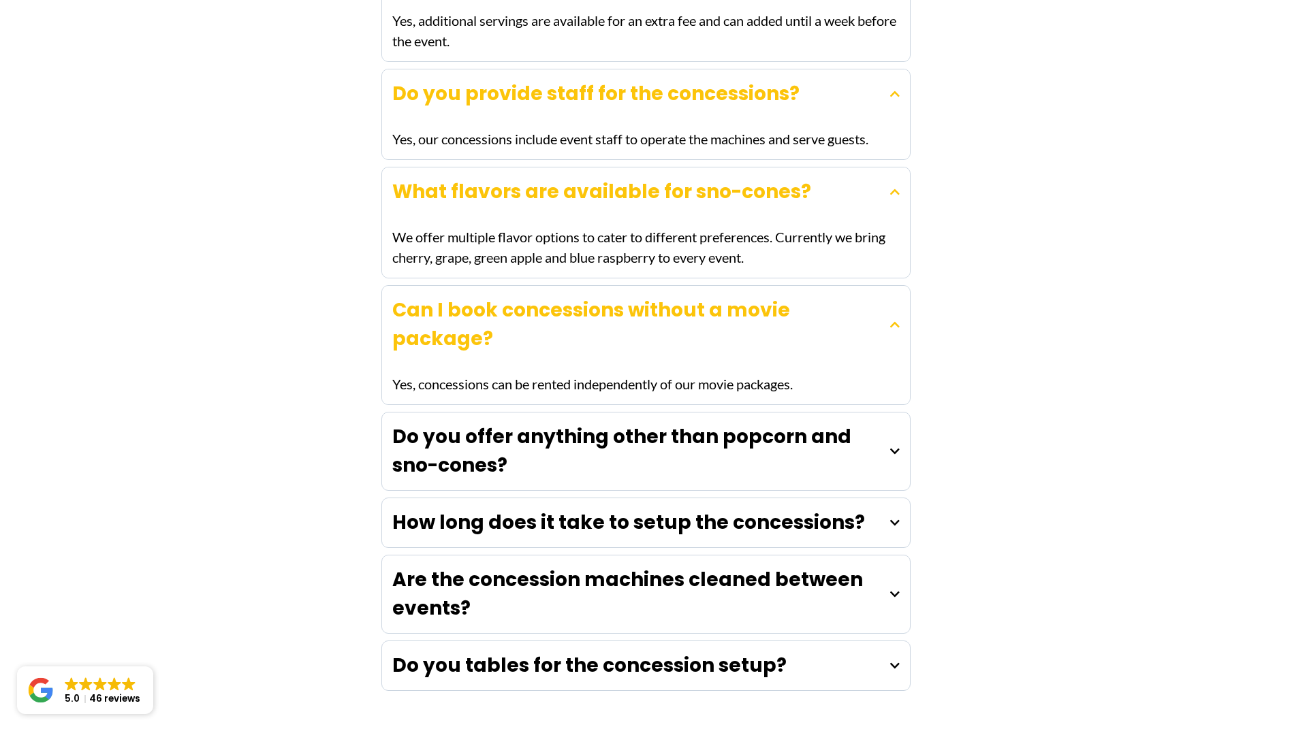
scroll to position [2860, 0]
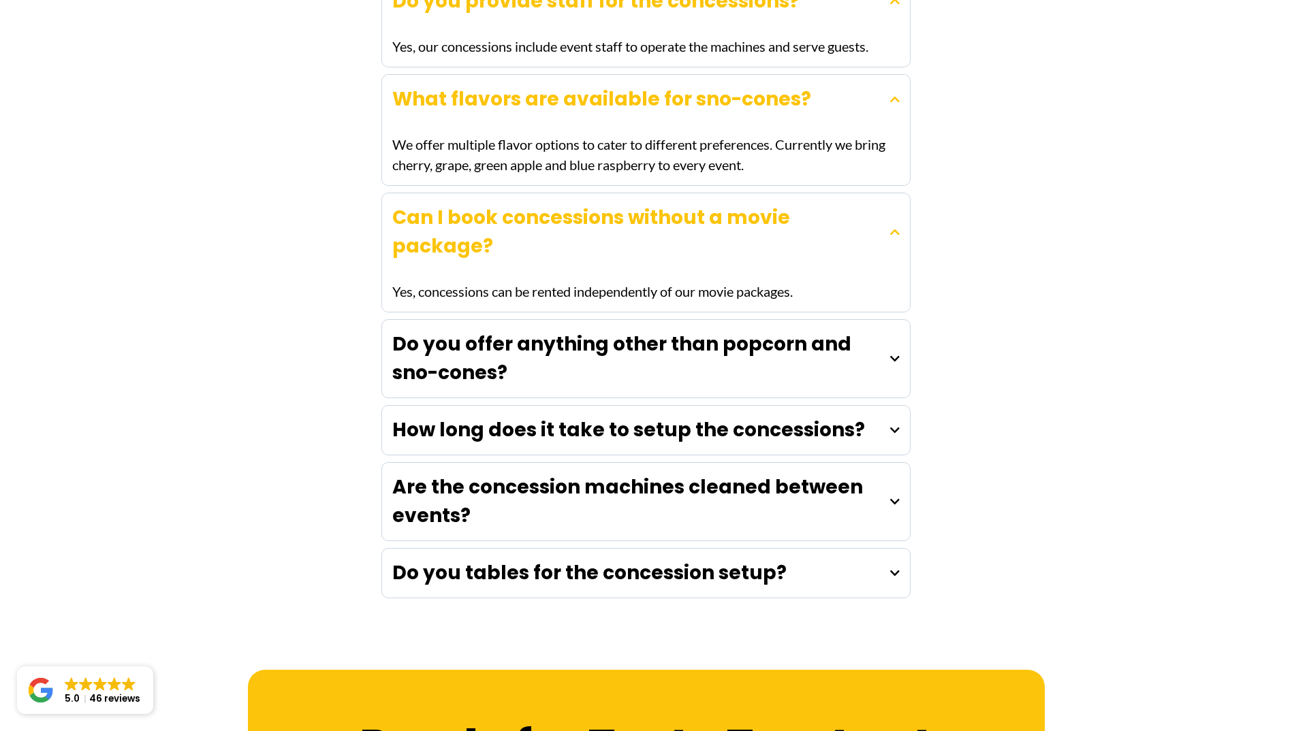
click at [446, 331] on strong "Do you offer anything other than popcorn and sno-cones?" at bounding box center [621, 358] width 459 height 55
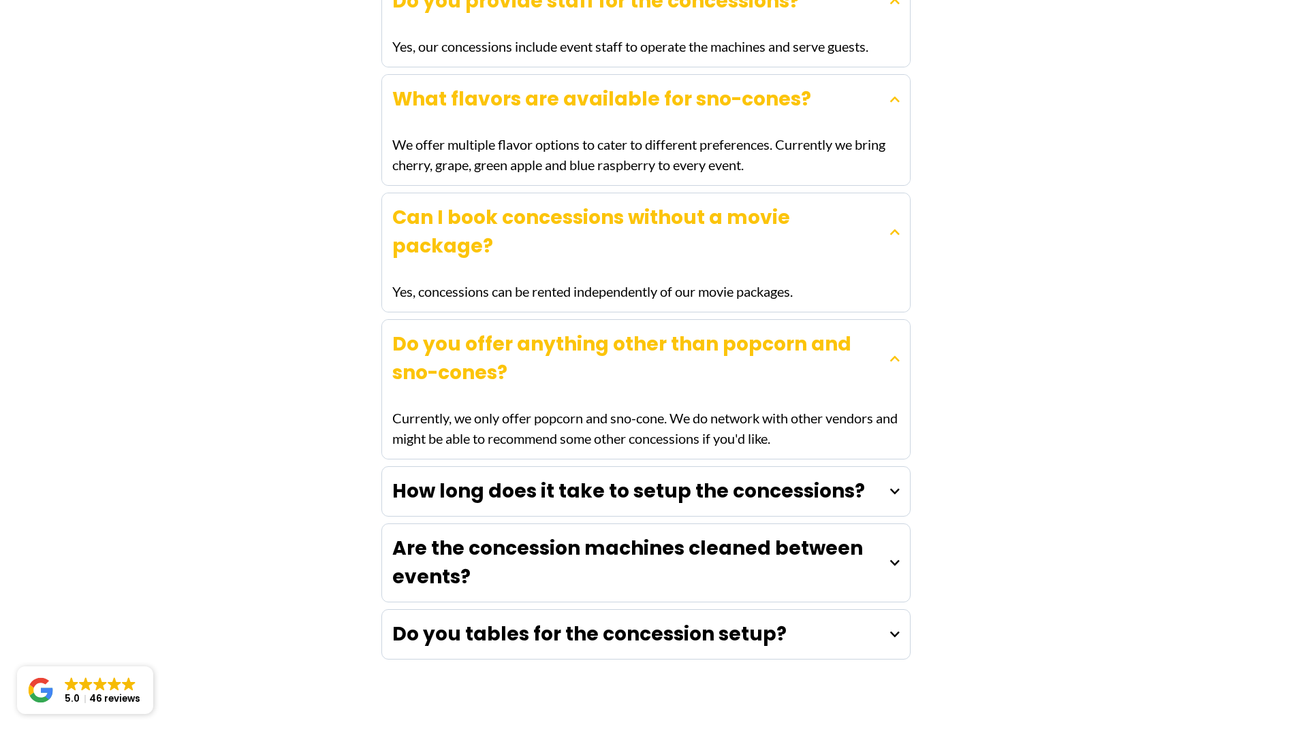
click at [449, 478] on strong "How long does it take to setup the concessions?" at bounding box center [628, 491] width 473 height 27
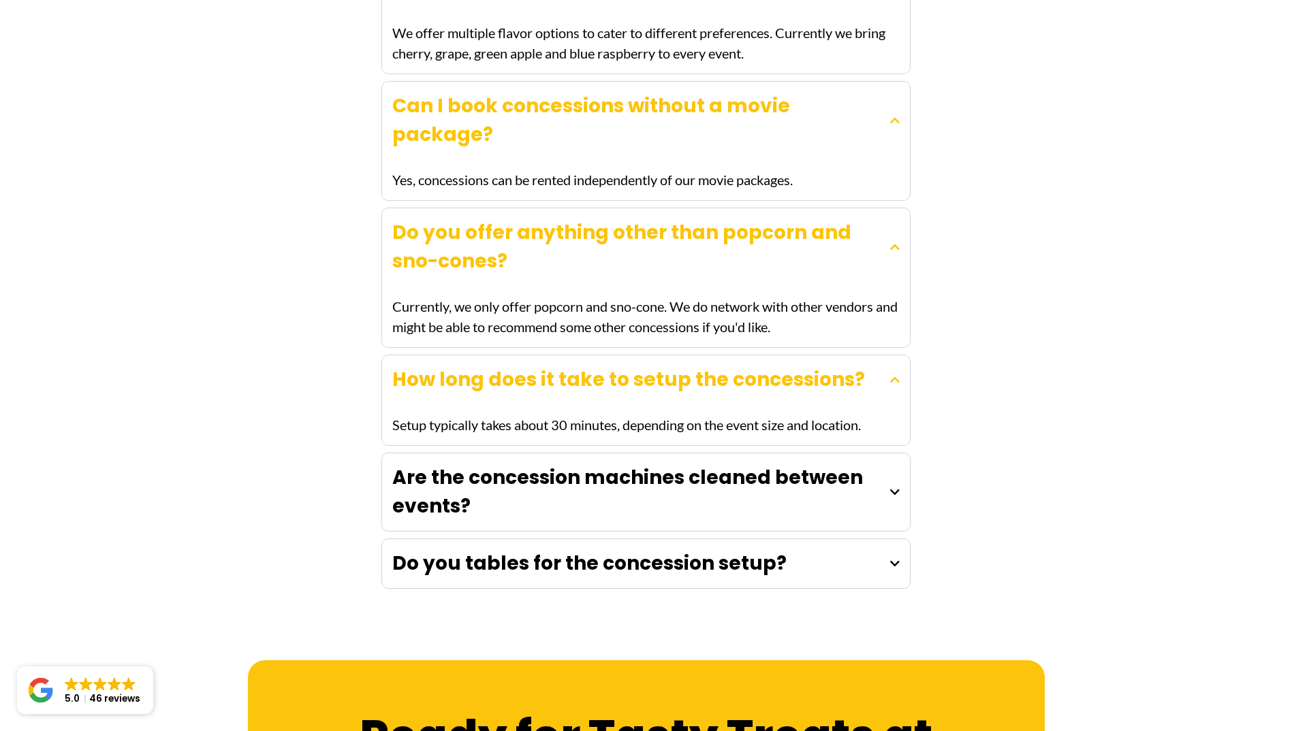
scroll to position [3065, 0]
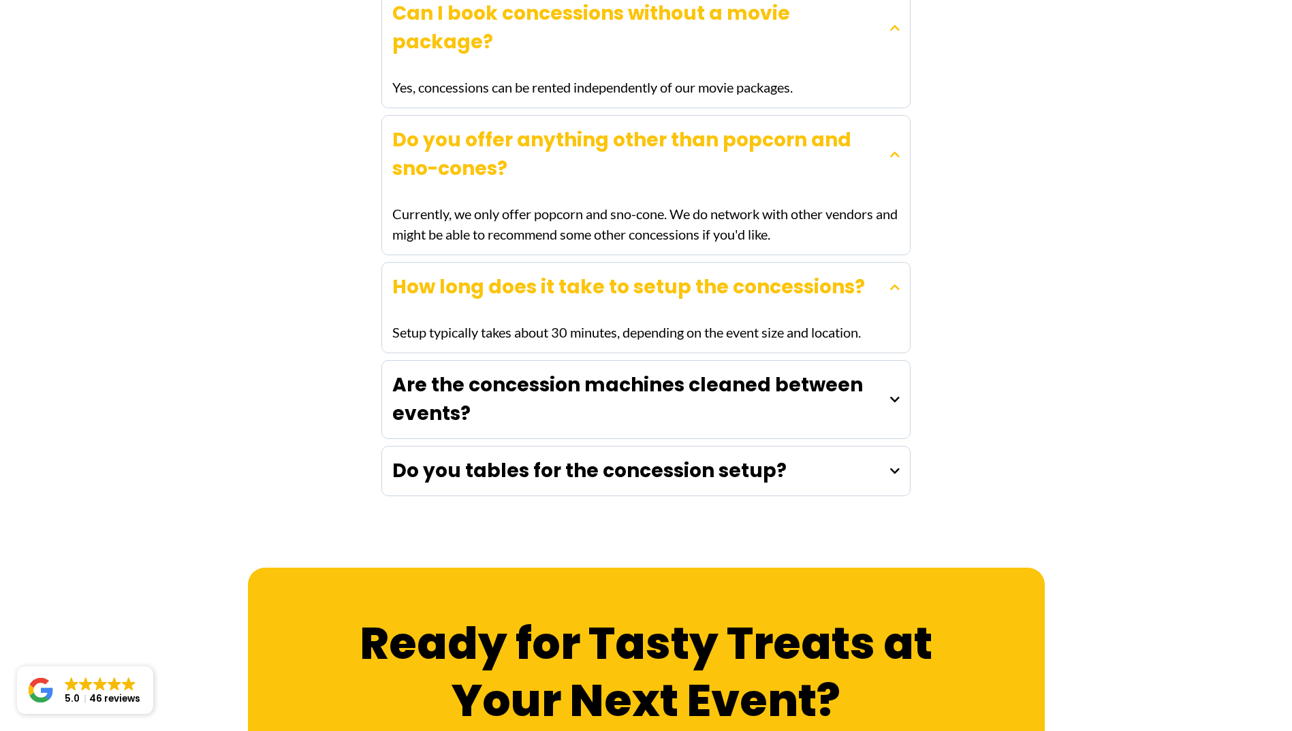
click at [400, 372] on strong "Are the concession machines cleaned between events?" at bounding box center [627, 399] width 471 height 55
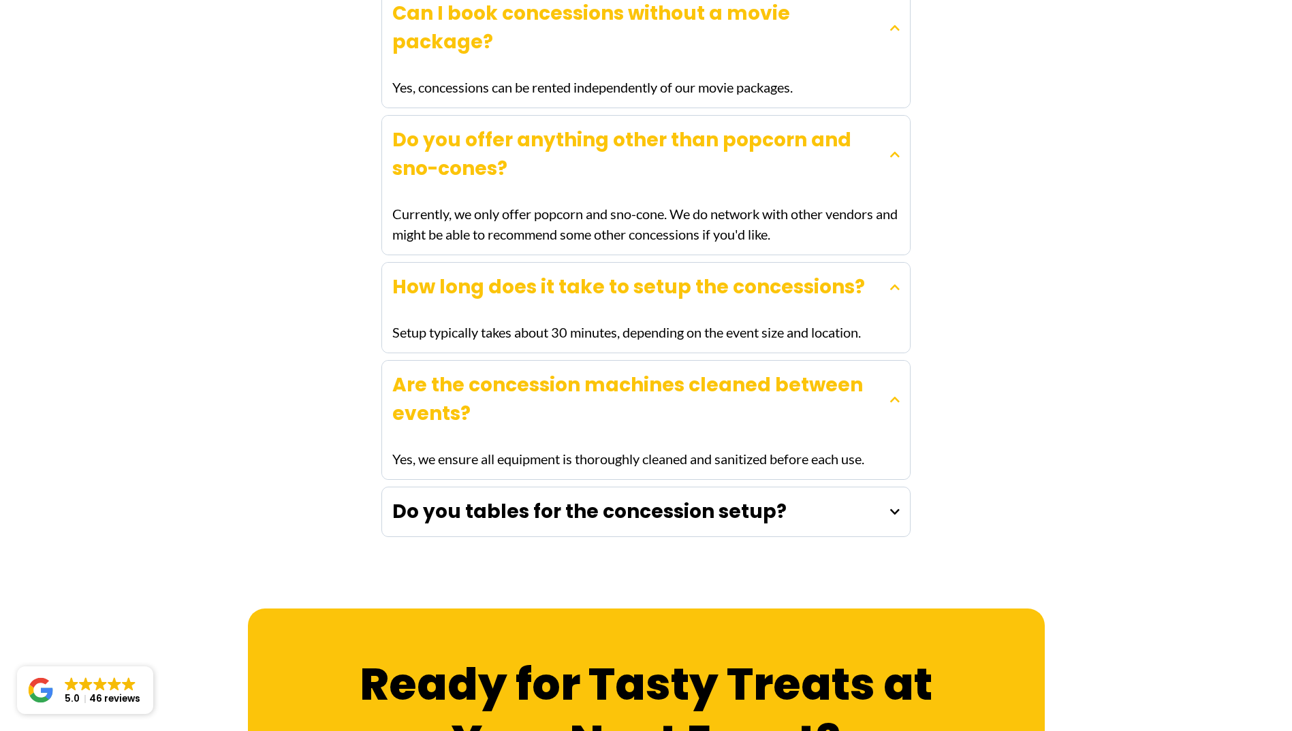
click at [409, 499] on strong "Do you tables for the concession setup?" at bounding box center [589, 512] width 394 height 27
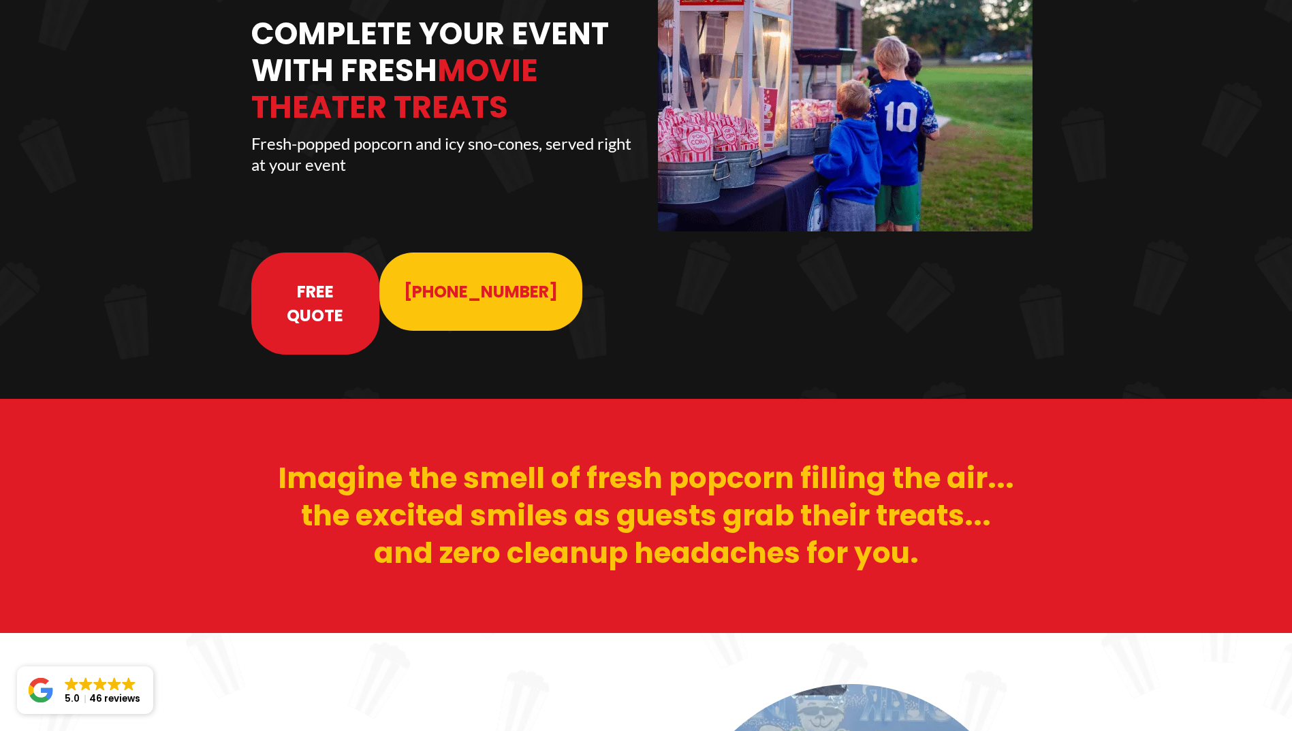
scroll to position [0, 0]
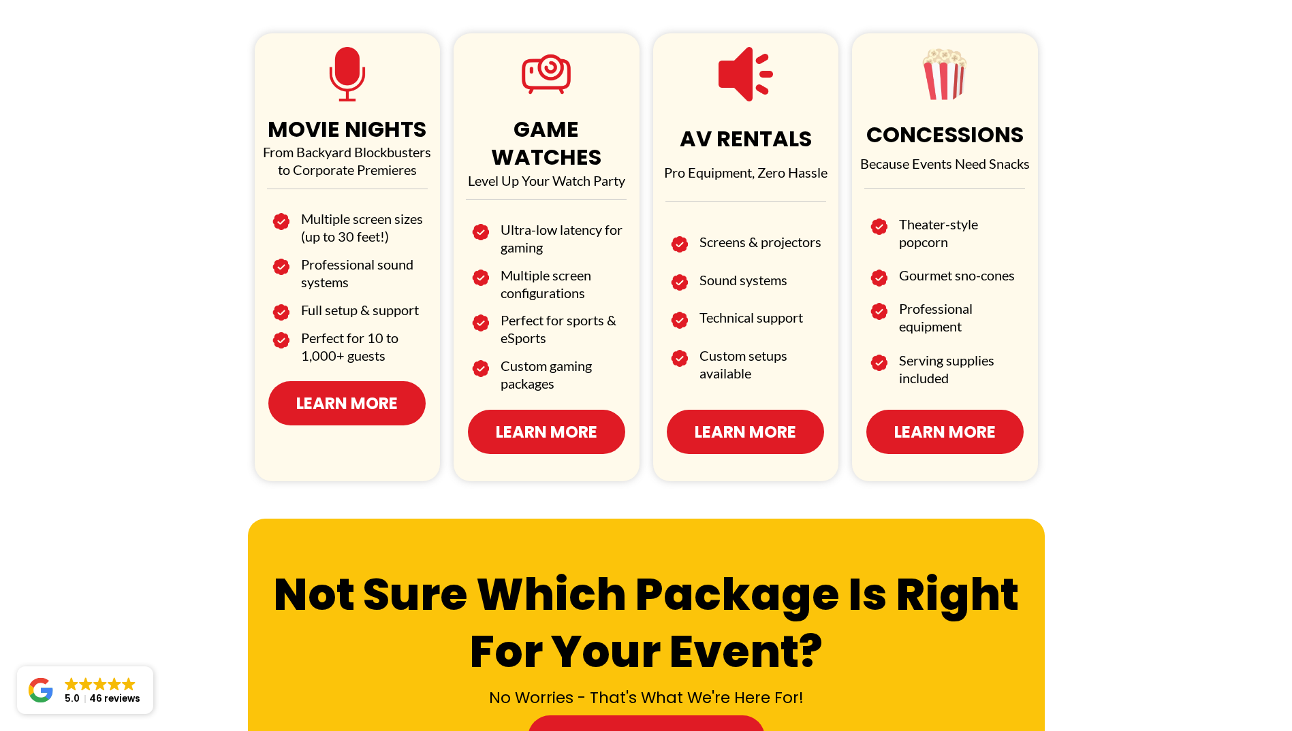
click at [355, 402] on span "Learn More" at bounding box center [346, 404] width 101 height 24
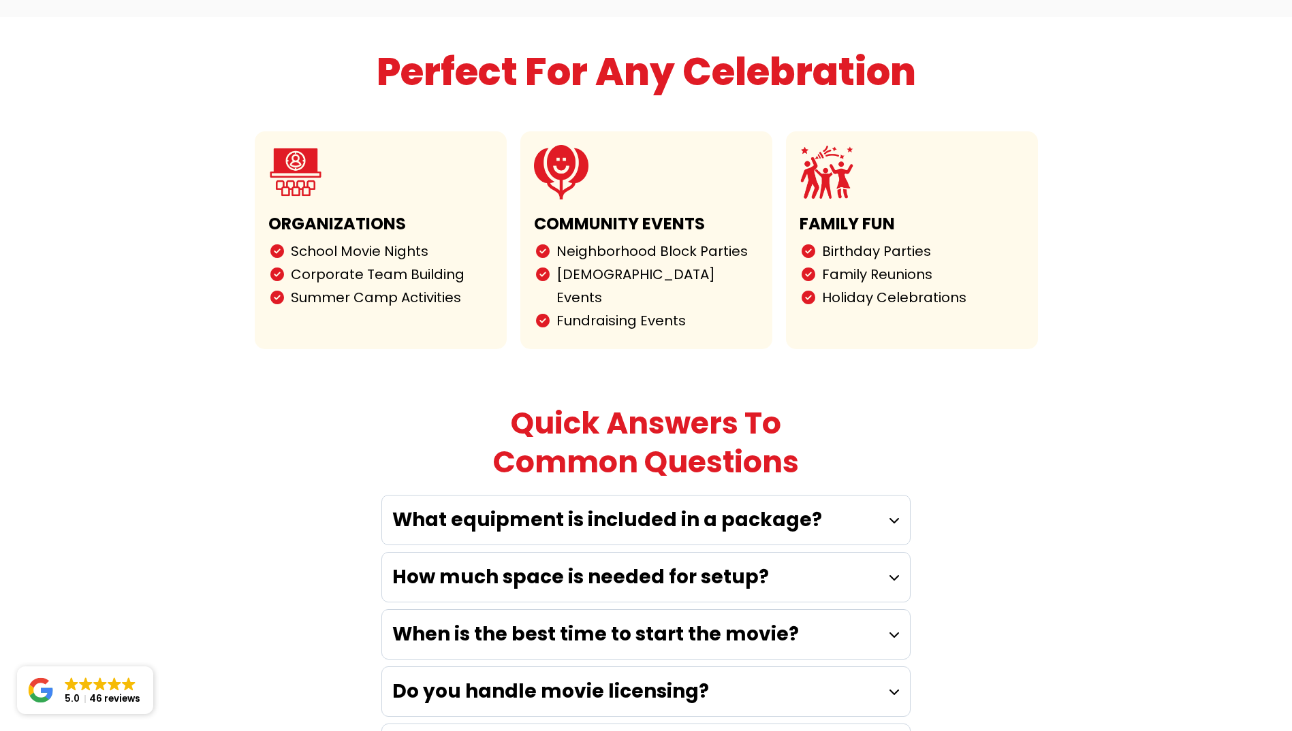
scroll to position [3610, 0]
